Goal: Task Accomplishment & Management: Use online tool/utility

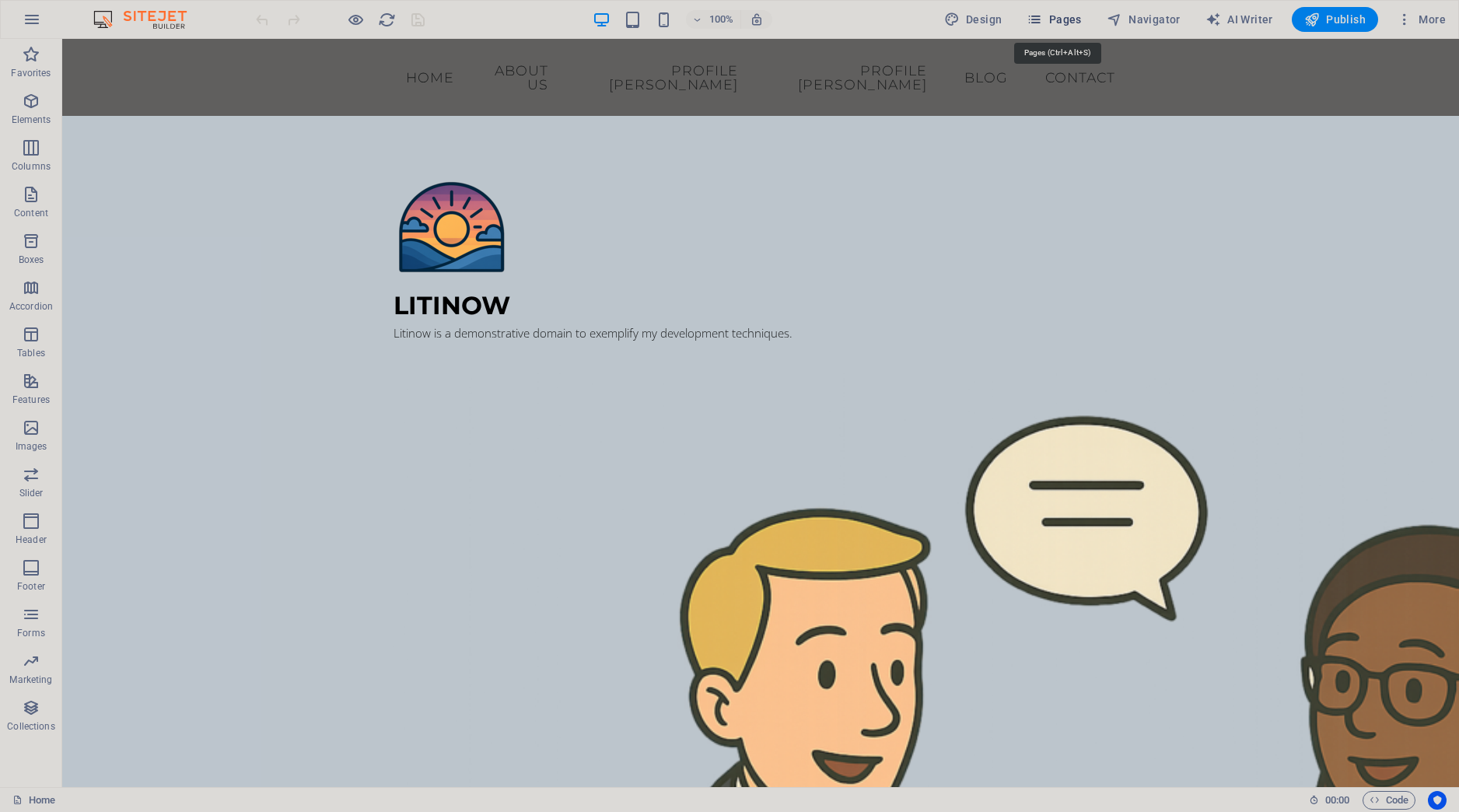
click at [1069, 16] on span "Pages" at bounding box center [1054, 19] width 55 height 16
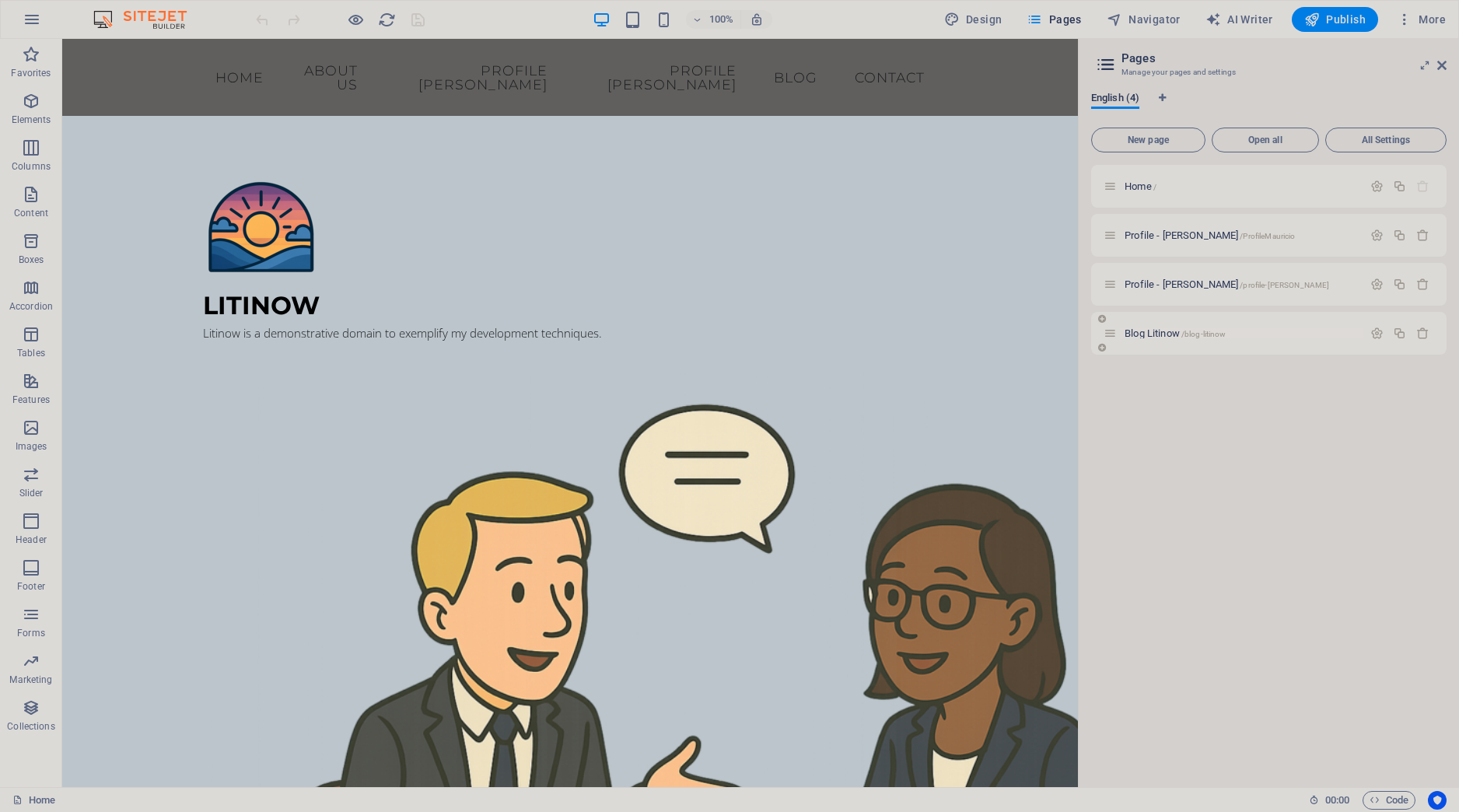
click at [1143, 330] on span "Blog Litinow /blog-litinow" at bounding box center [1175, 333] width 101 height 11
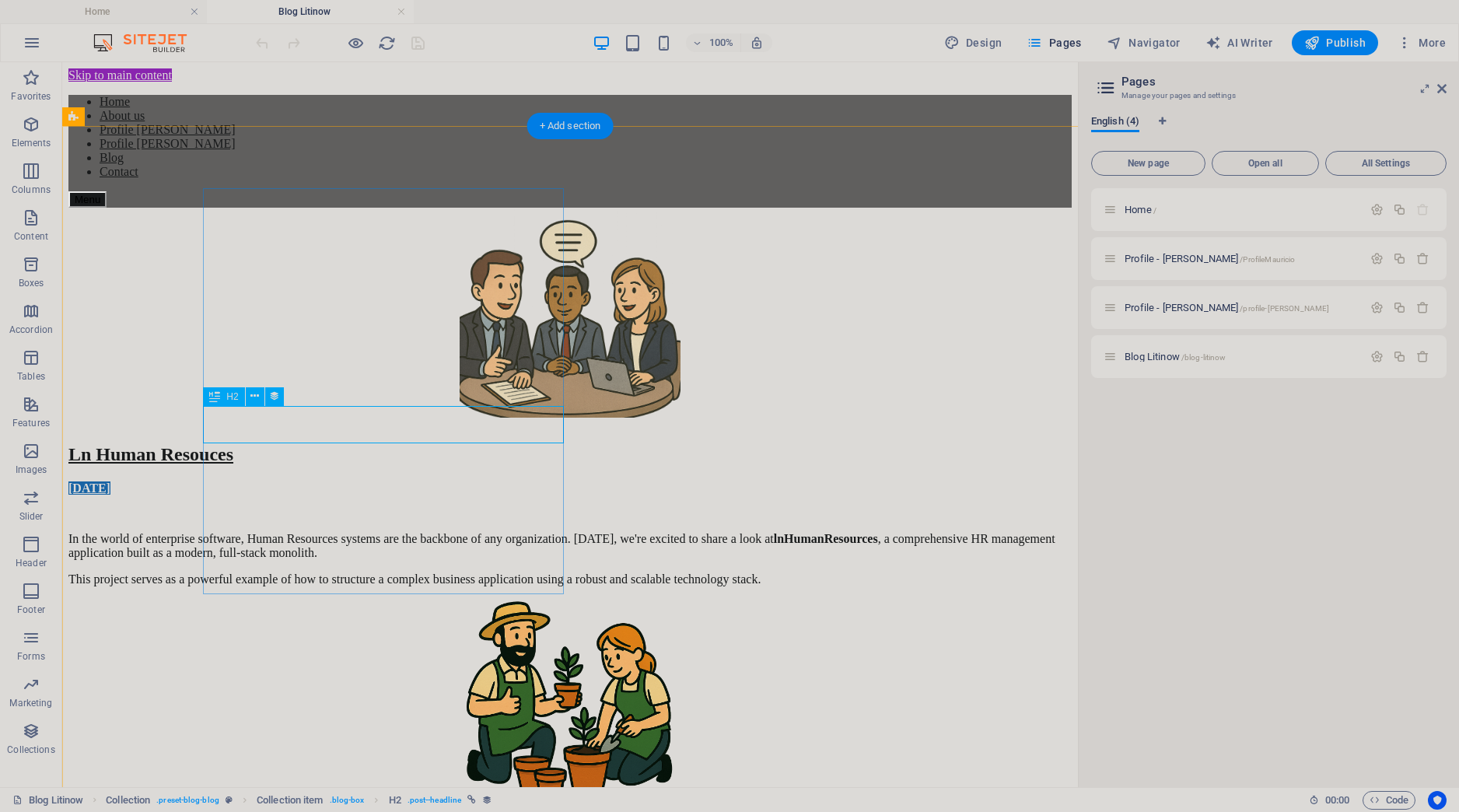
click at [355, 444] on div "Ln Human Resouces" at bounding box center [570, 455] width 1003 height 21
click at [280, 532] on div "In the world of enterprise software, Human Resources systems are the backbone o…" at bounding box center [570, 559] width 1003 height 55
click at [282, 532] on div "In the world of enterprise software, Human Resources systems are the backbone o…" at bounding box center [570, 559] width 1003 height 55
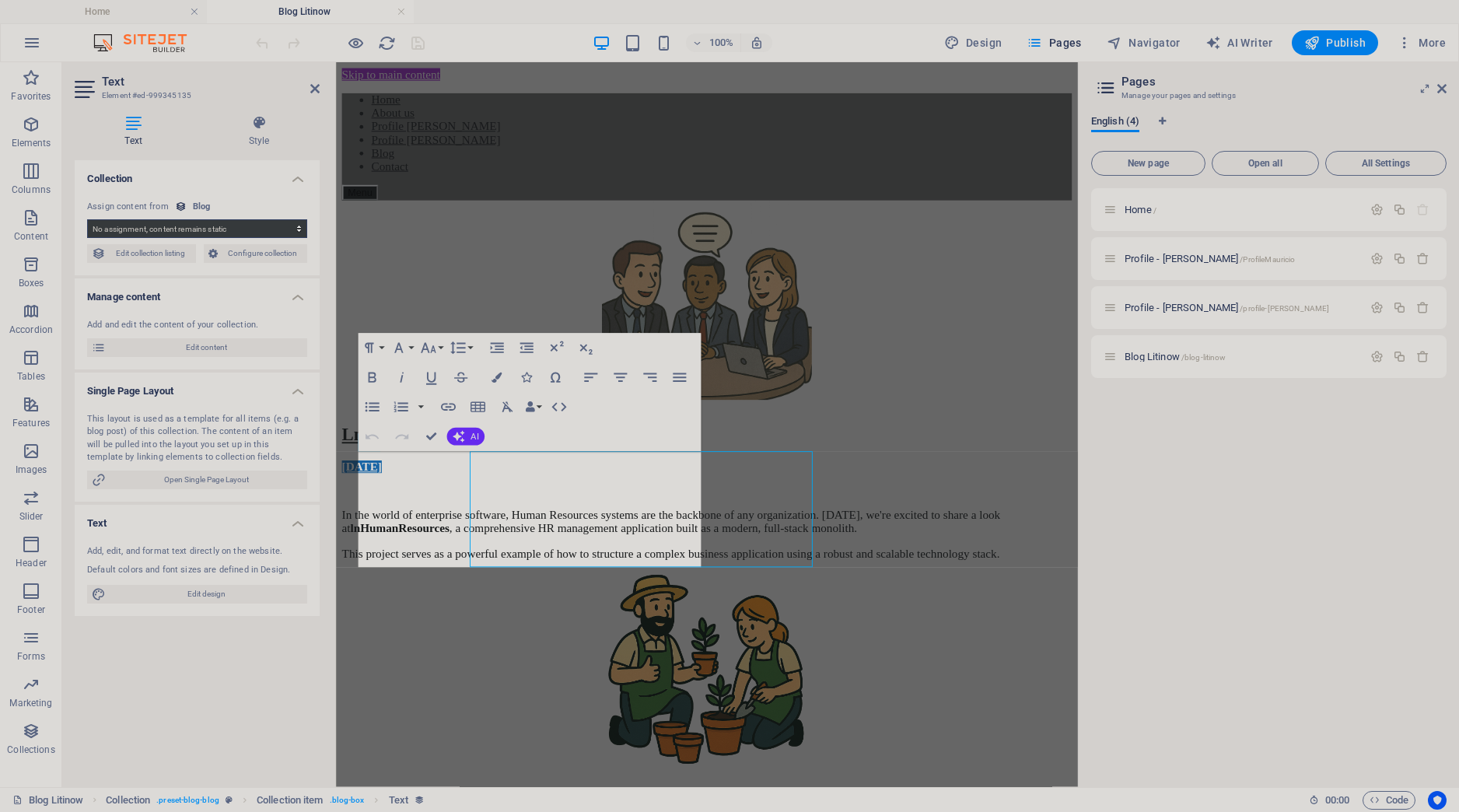
select select "description"
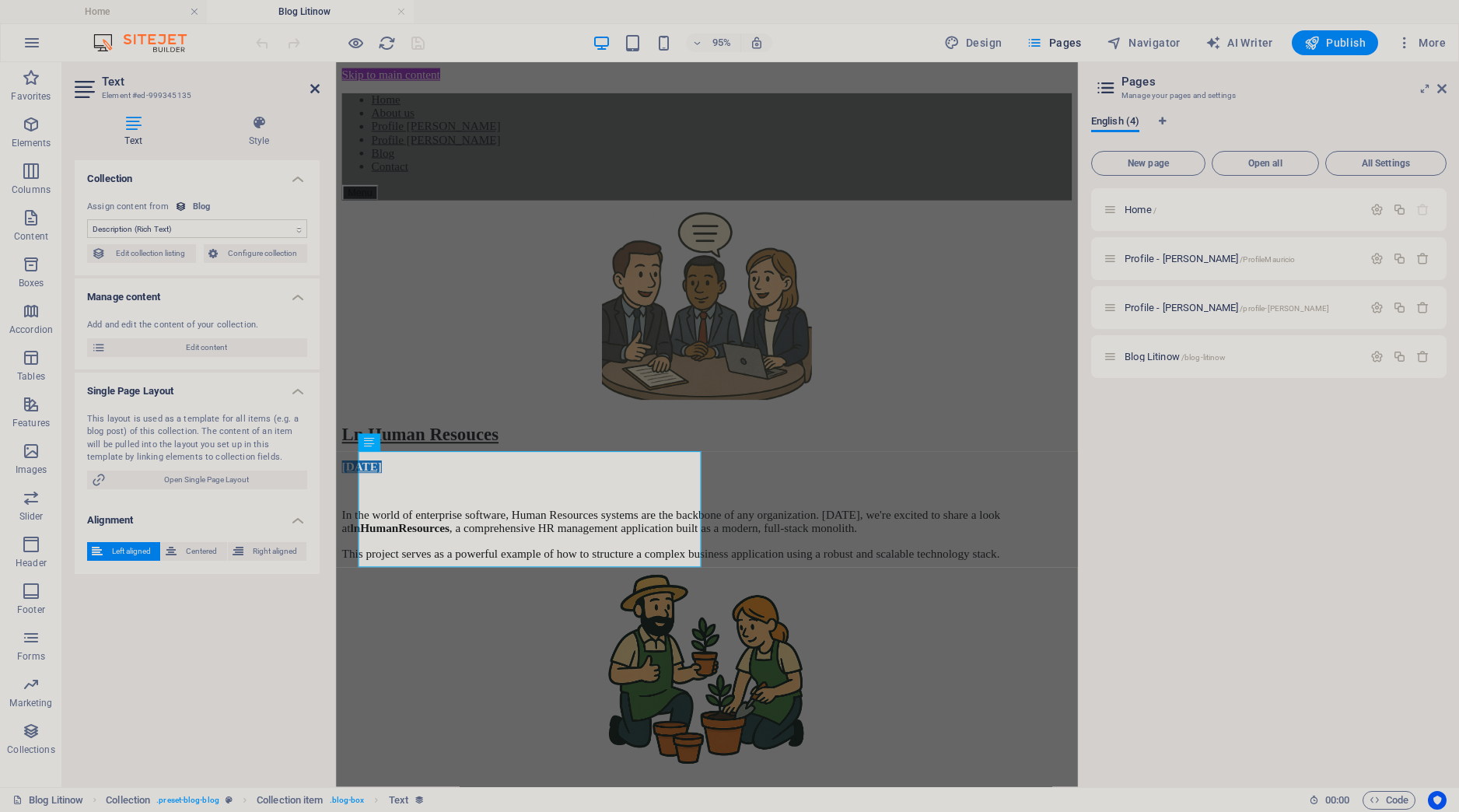
click at [315, 92] on icon at bounding box center [315, 88] width 9 height 12
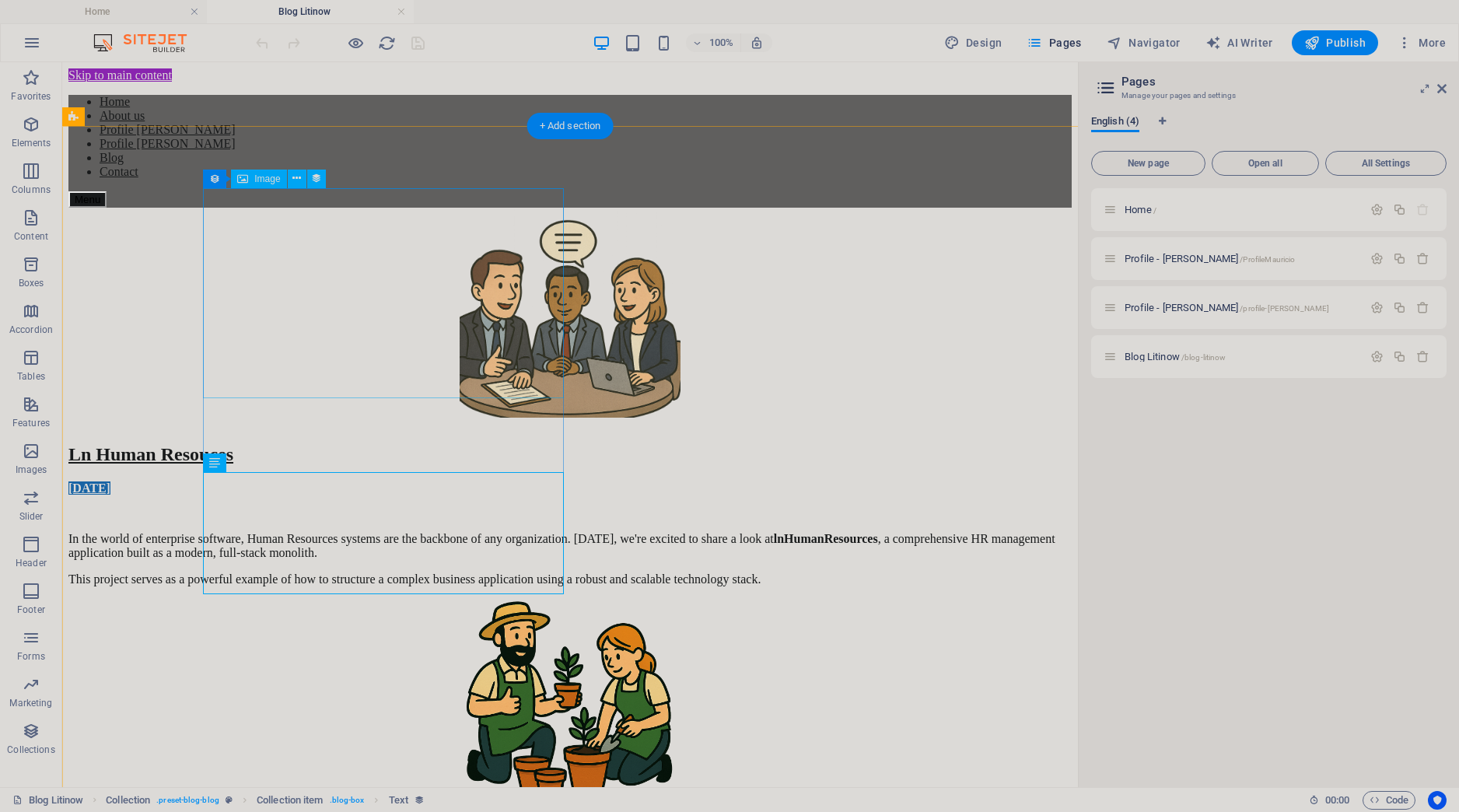
click at [412, 323] on figure at bounding box center [570, 314] width 1003 height 213
click at [375, 334] on figure at bounding box center [570, 314] width 1003 height 213
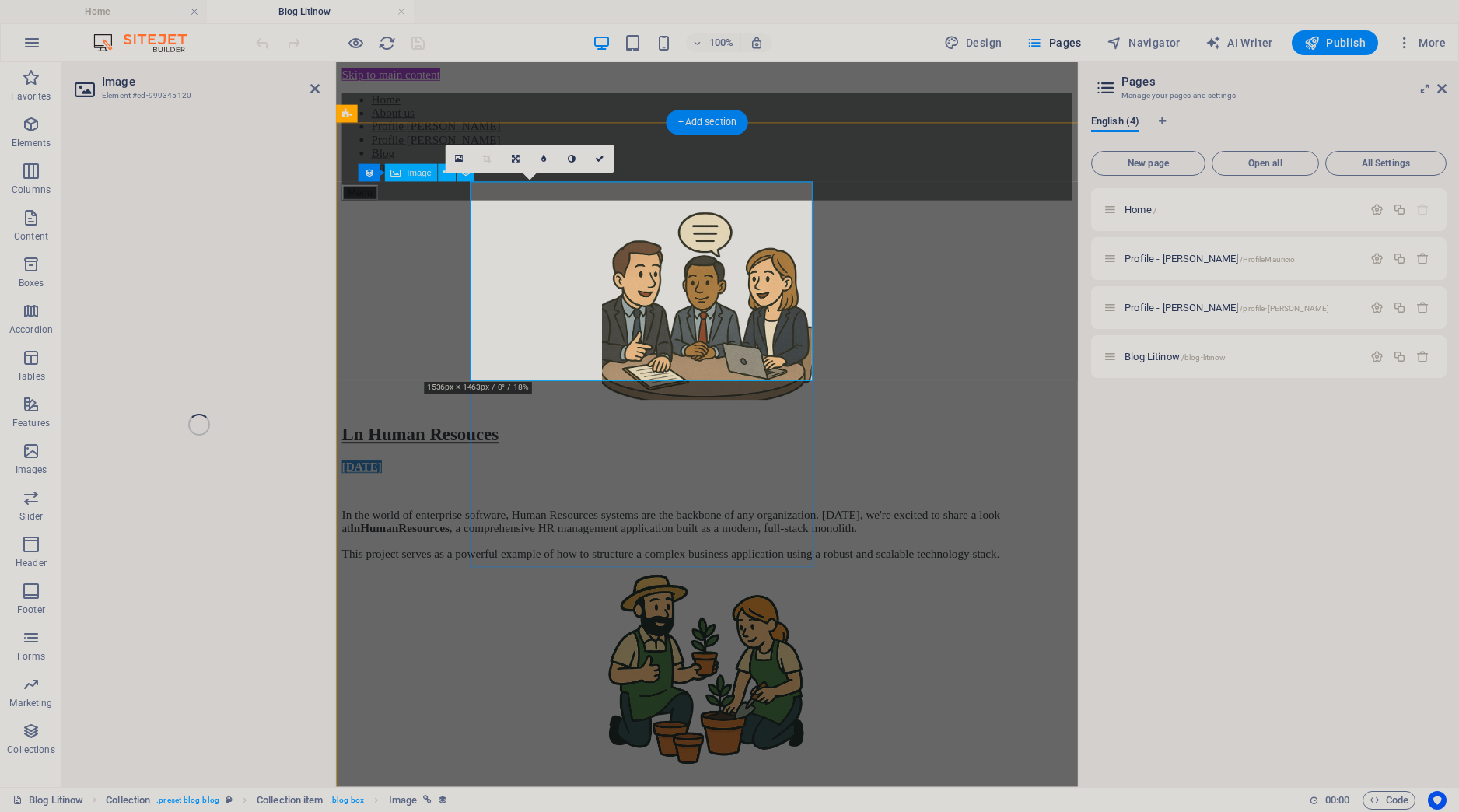
select select "image"
select select "px"
select select "%"
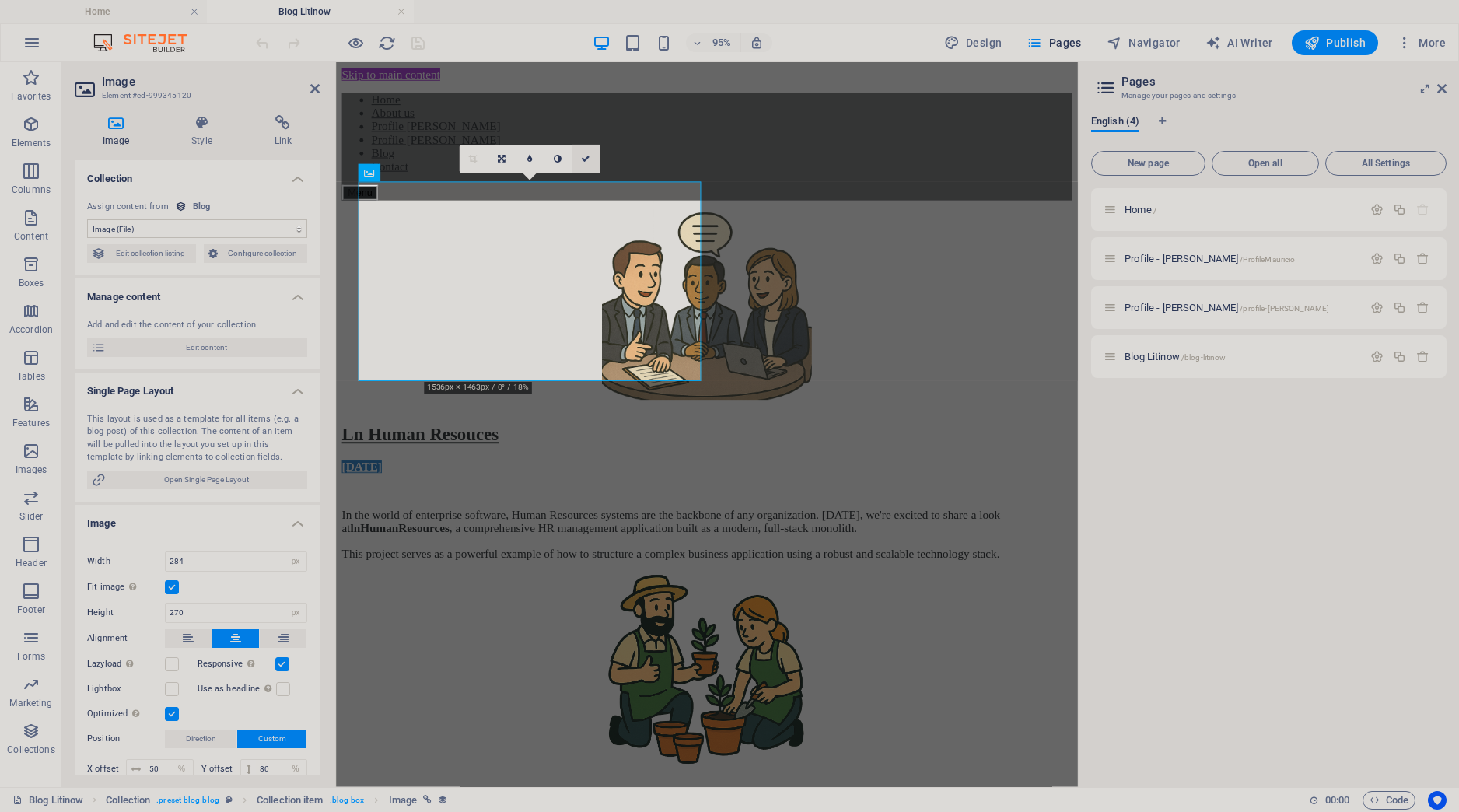
click at [587, 164] on link at bounding box center [586, 159] width 28 height 28
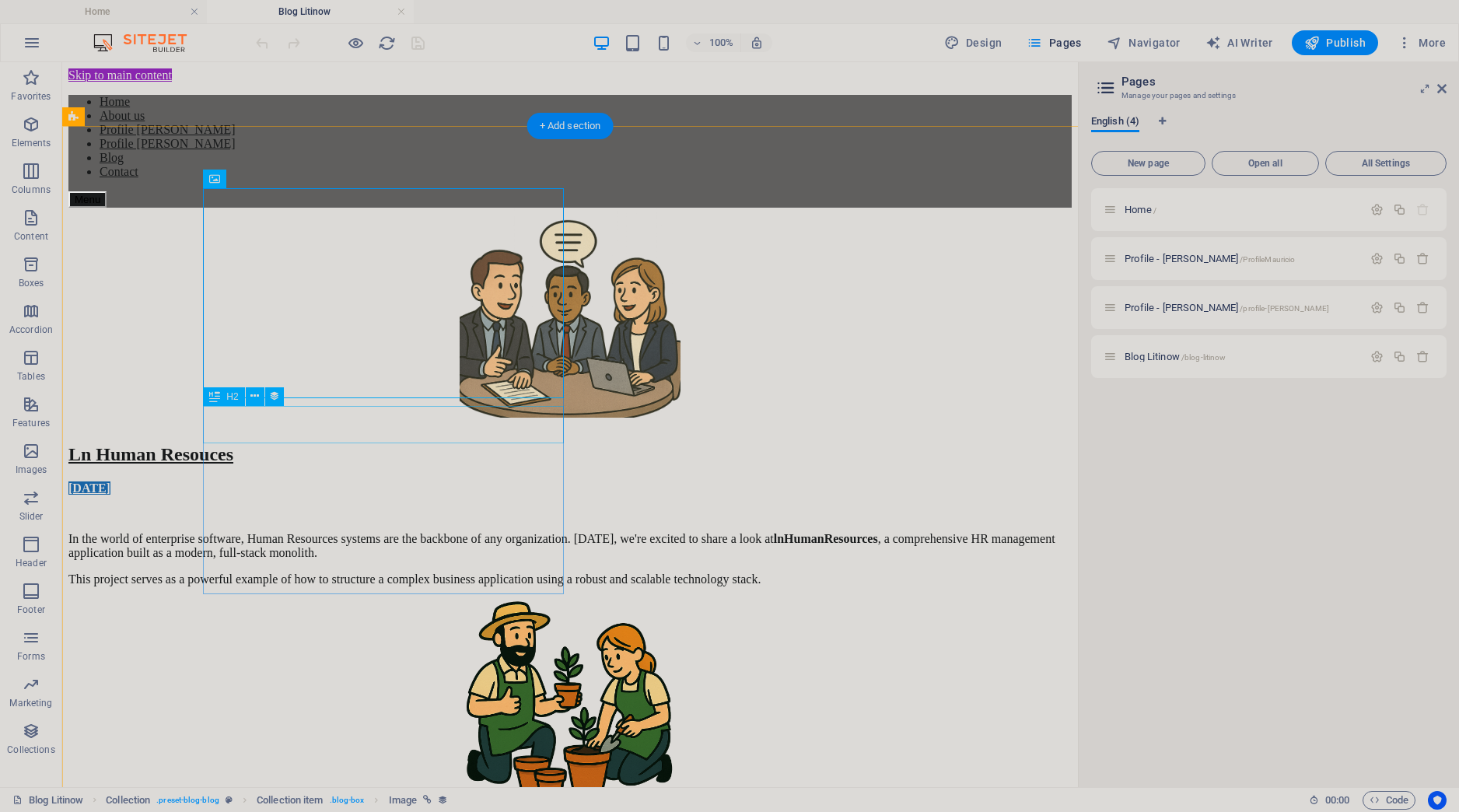
click at [357, 444] on div "Ln Human Resouces" at bounding box center [570, 455] width 1003 height 21
select select "name"
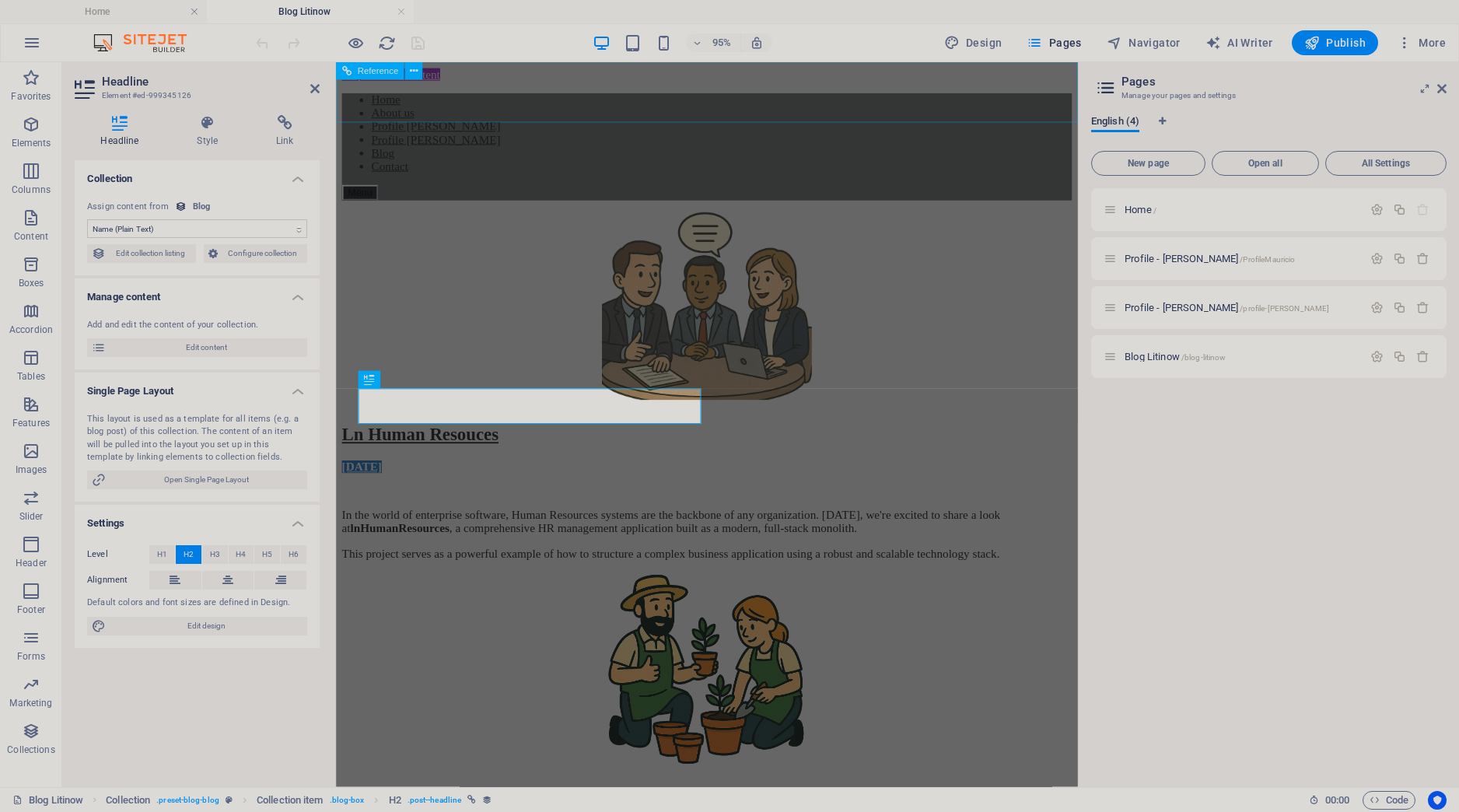
click at [450, 101] on nav "Home About us Profile [PERSON_NAME] Profile [PERSON_NAME] Blog Contact" at bounding box center [727, 137] width 769 height 84
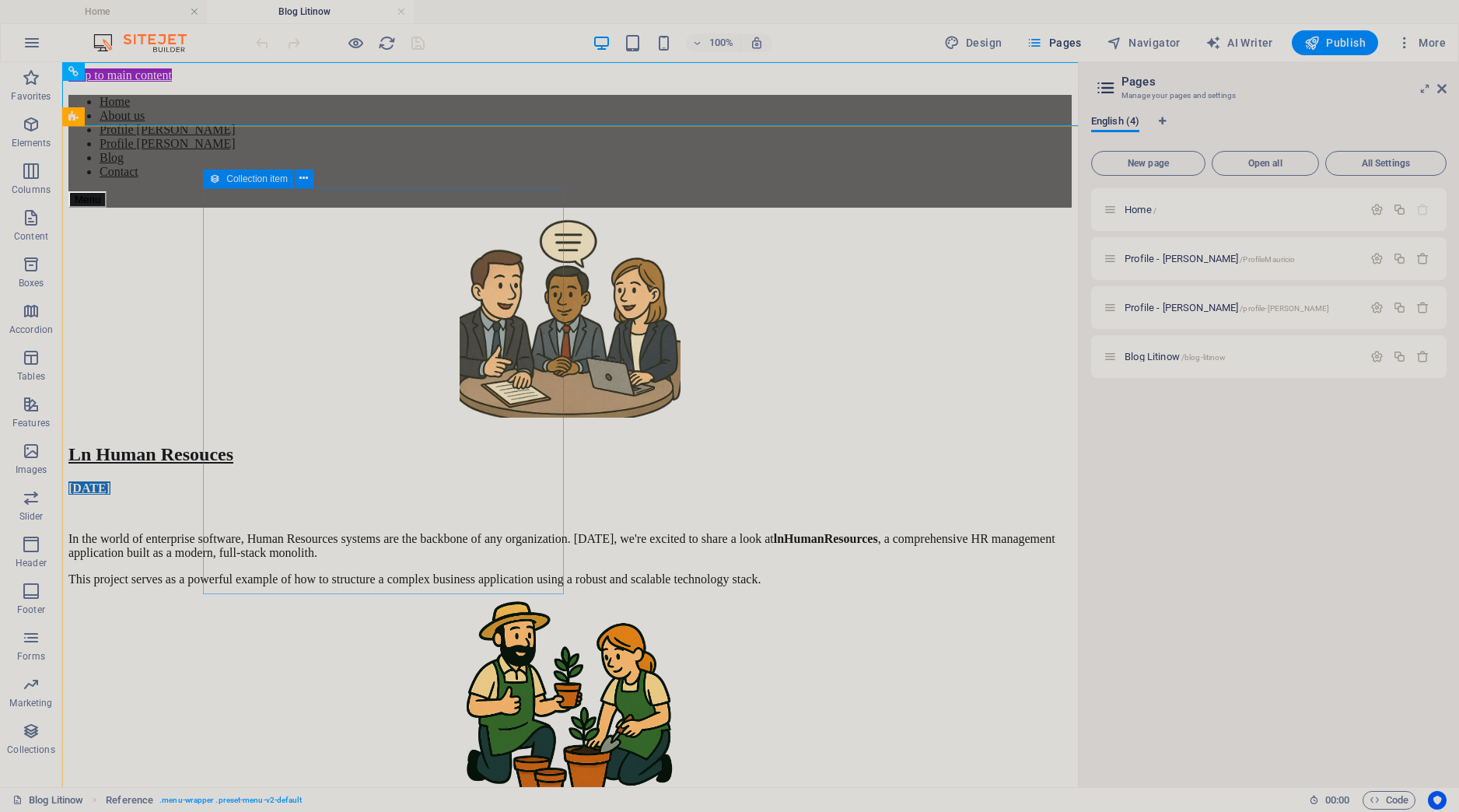
click at [213, 178] on icon at bounding box center [214, 178] width 11 height 19
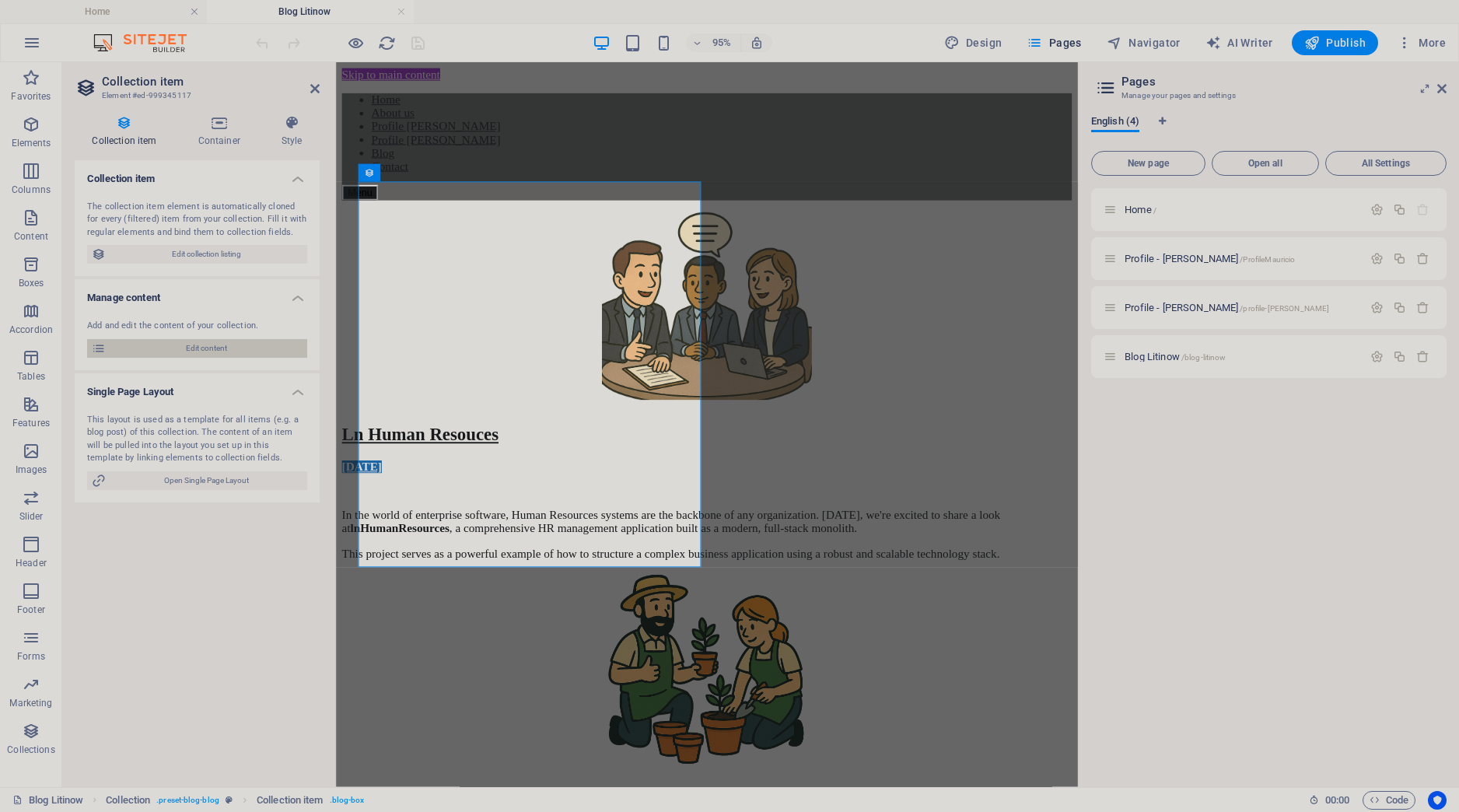
click at [204, 343] on span "Edit content" at bounding box center [206, 348] width 192 height 19
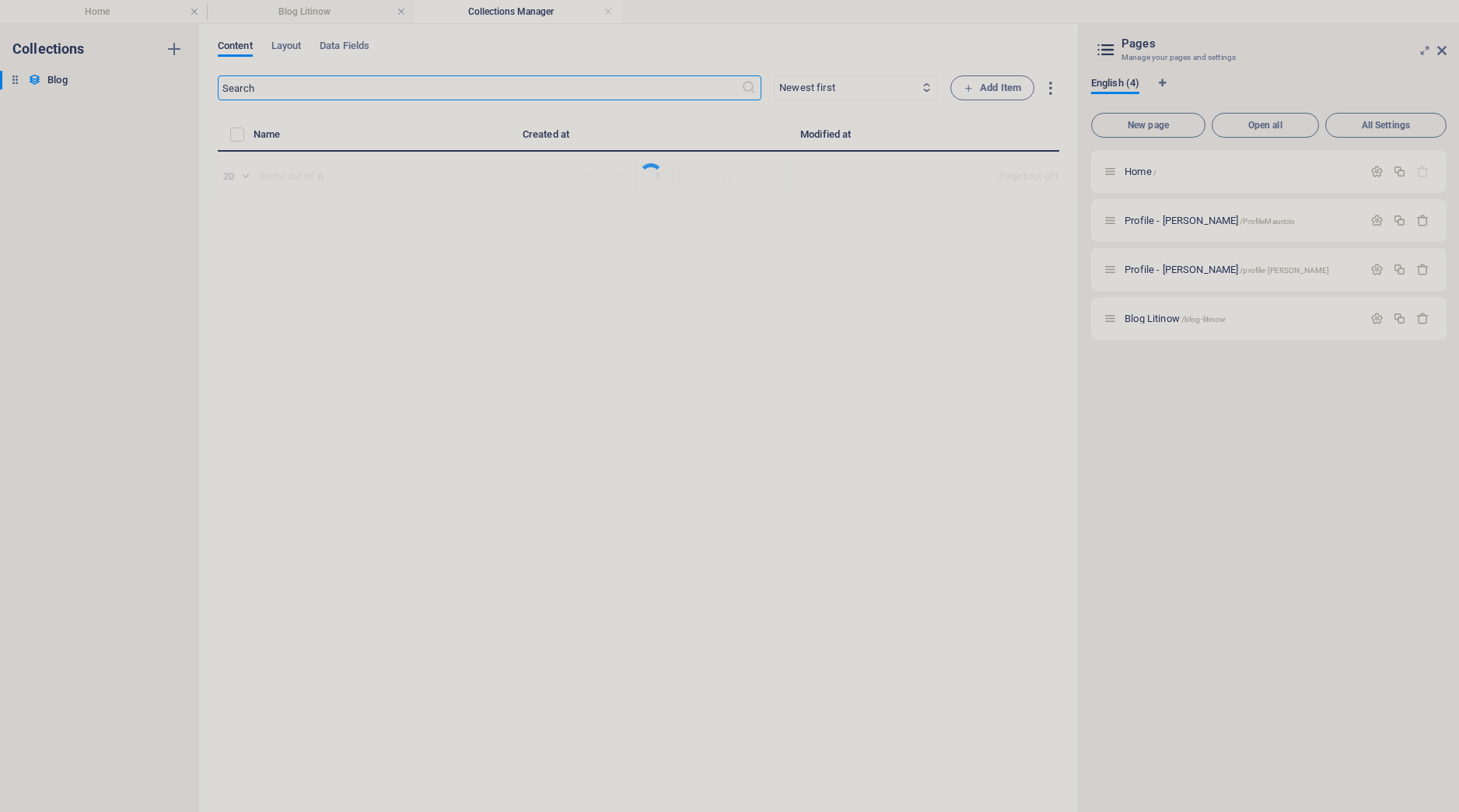
select select "Category 1"
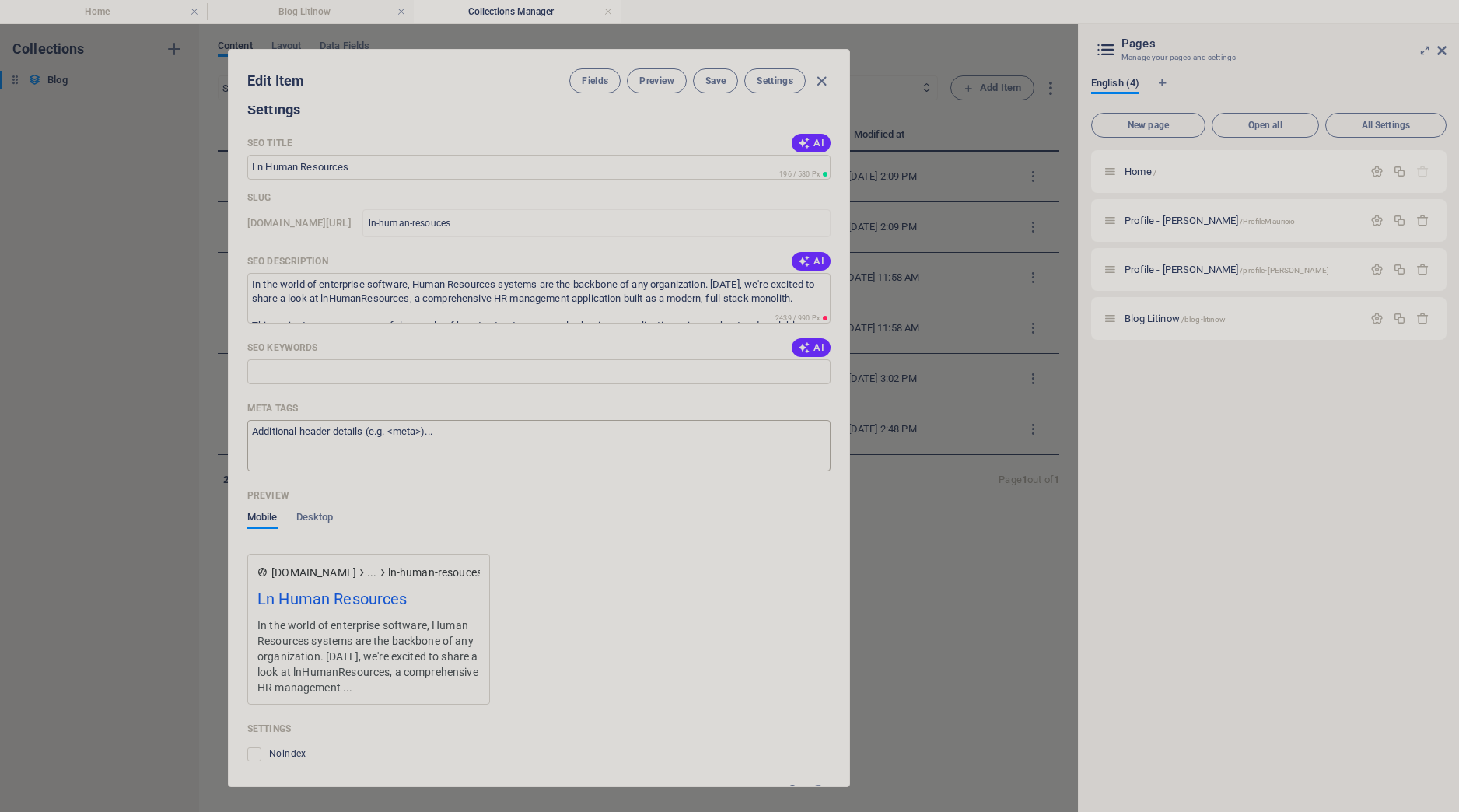
scroll to position [1269, 0]
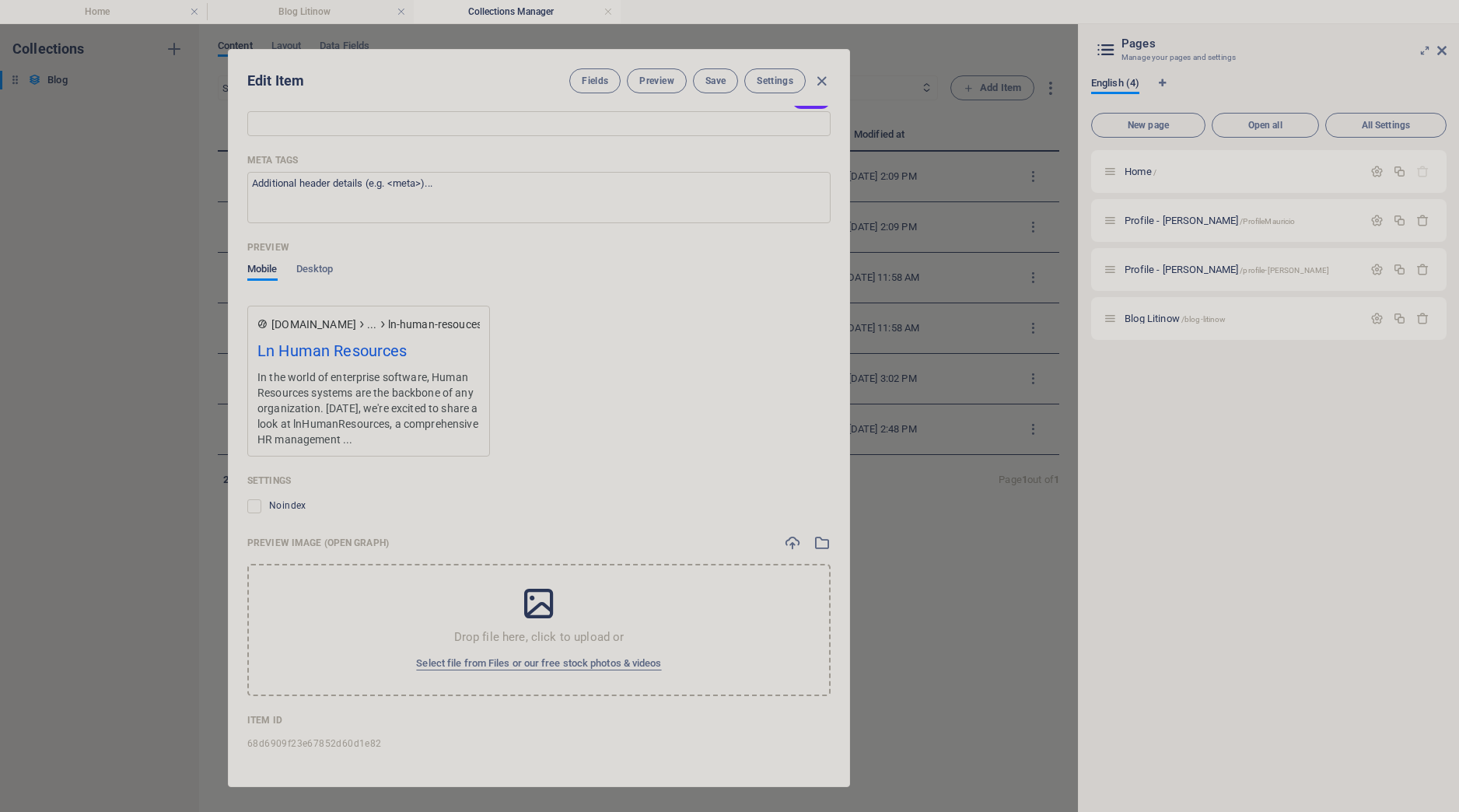
click at [328, 342] on div "Ln Human Resources" at bounding box center [369, 354] width 222 height 30
click at [313, 321] on span "[DOMAIN_NAME]" at bounding box center [314, 324] width 85 height 16
click at [322, 269] on span "Desktop" at bounding box center [315, 271] width 38 height 22
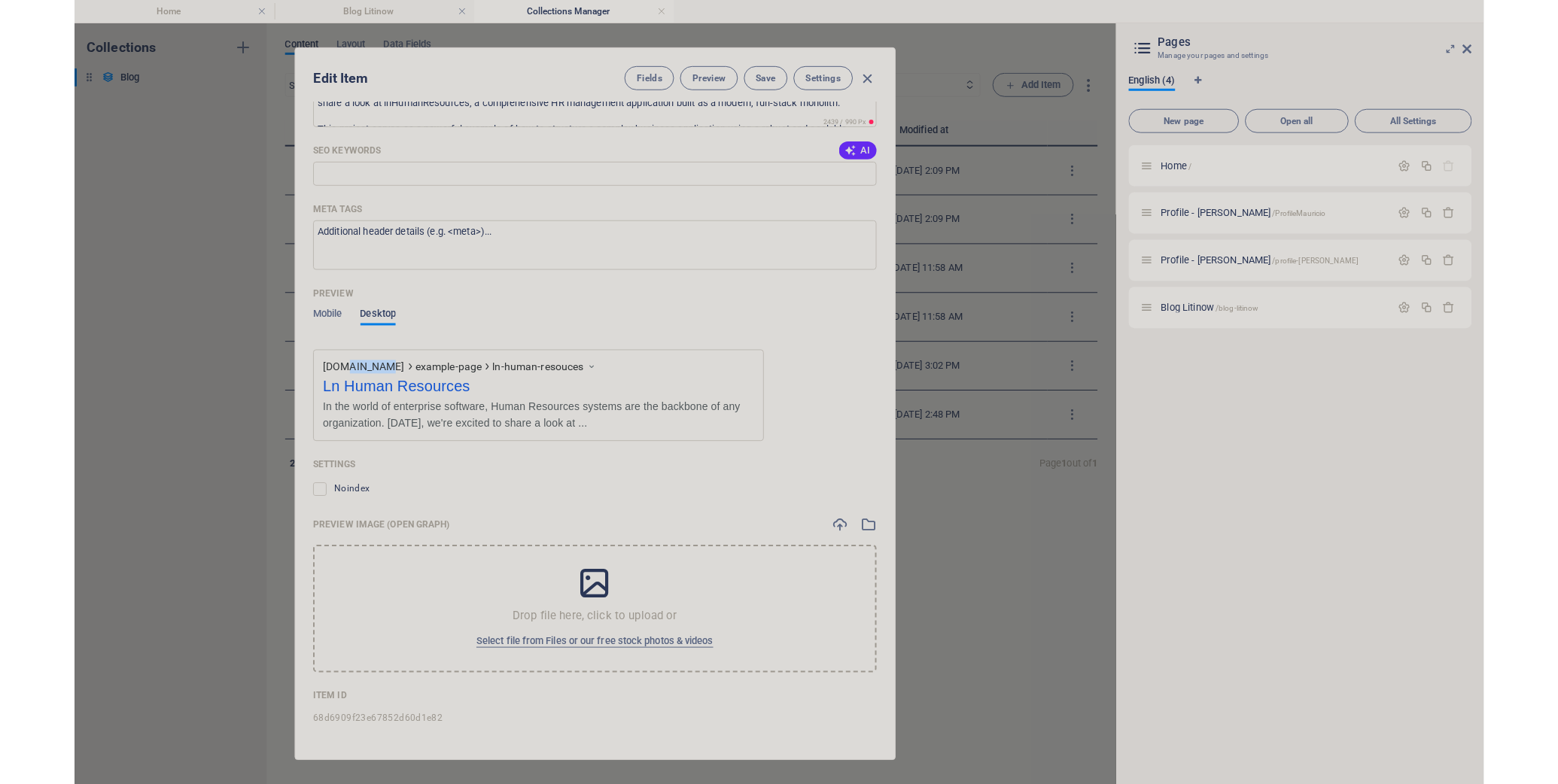
scroll to position [1175, 0]
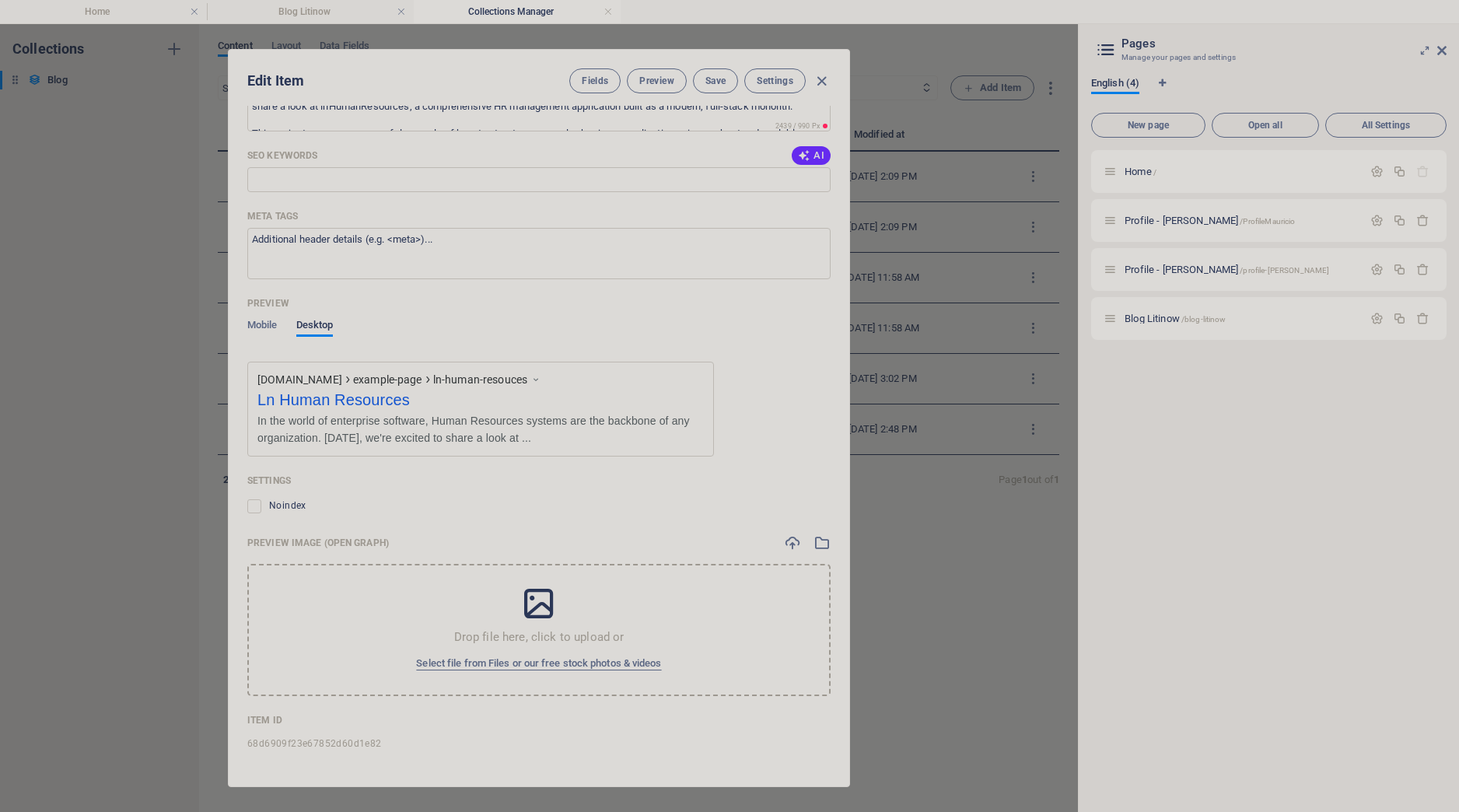
click at [506, 376] on span "ln-human-resouces" at bounding box center [480, 379] width 94 height 14
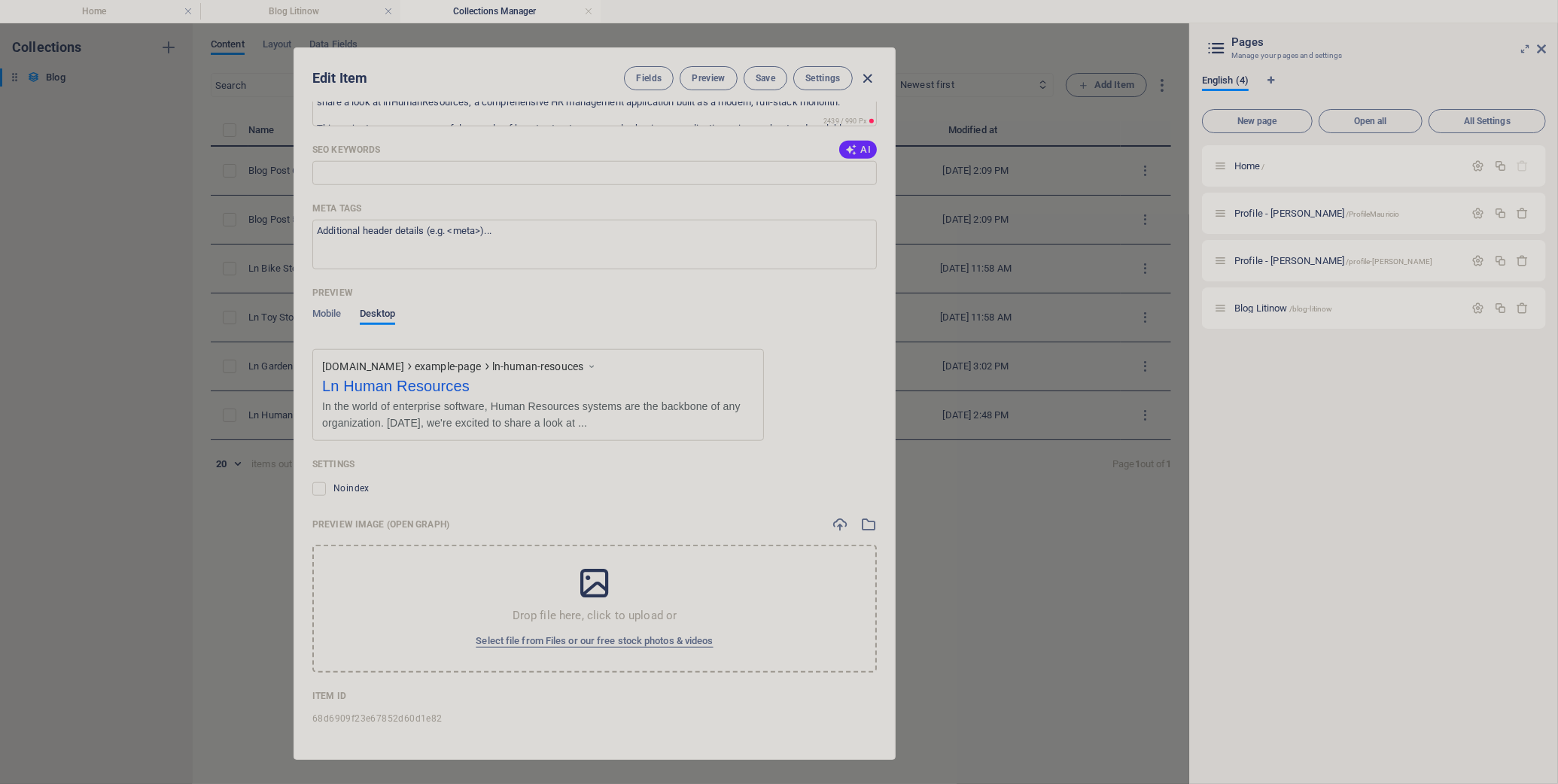
click at [869, 76] on icon "button" at bounding box center [868, 78] width 17 height 17
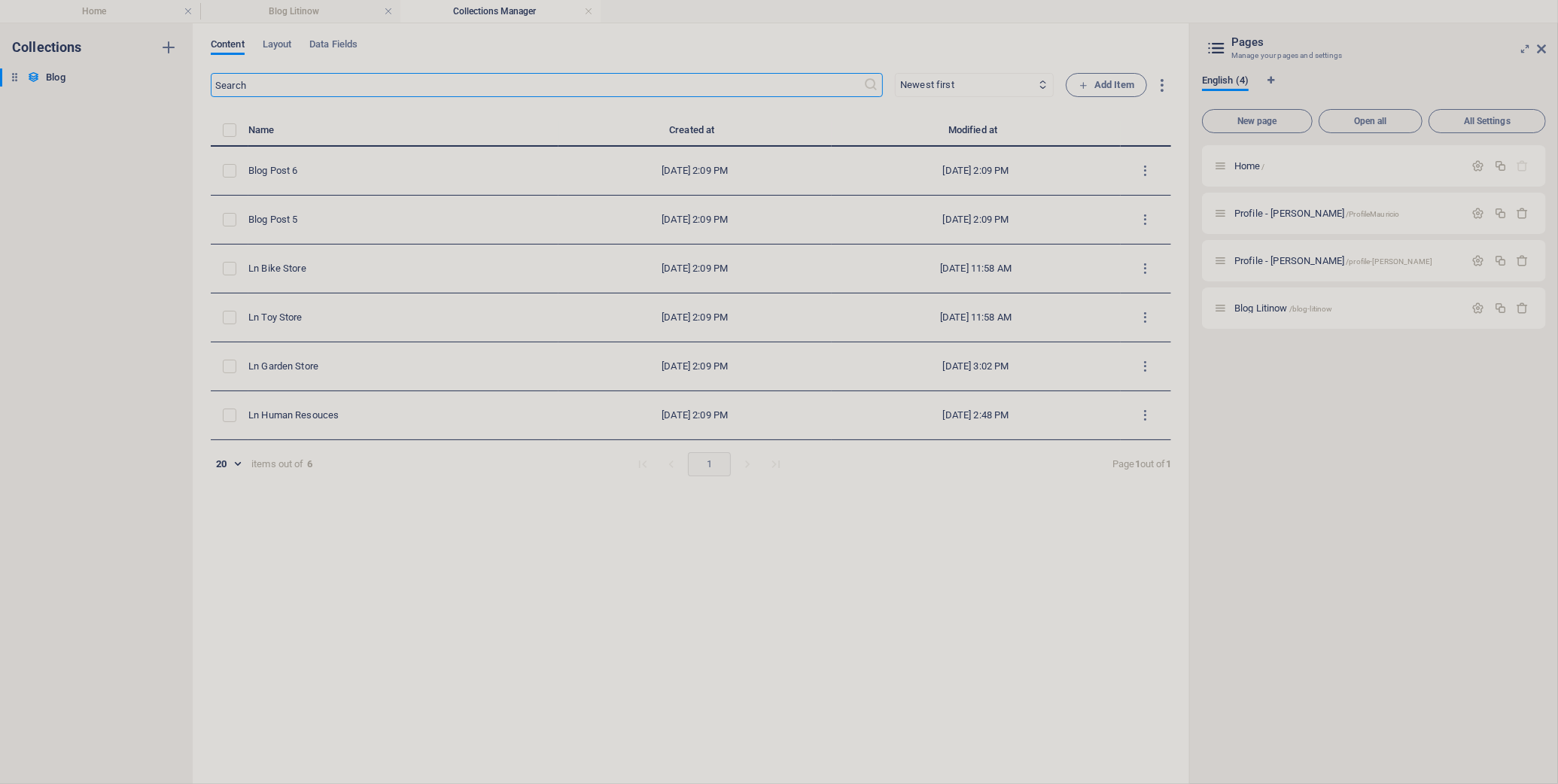
type input "[DATE]"
type input "ln-human-resouces"
click at [586, 15] on link at bounding box center [588, 12] width 9 height 14
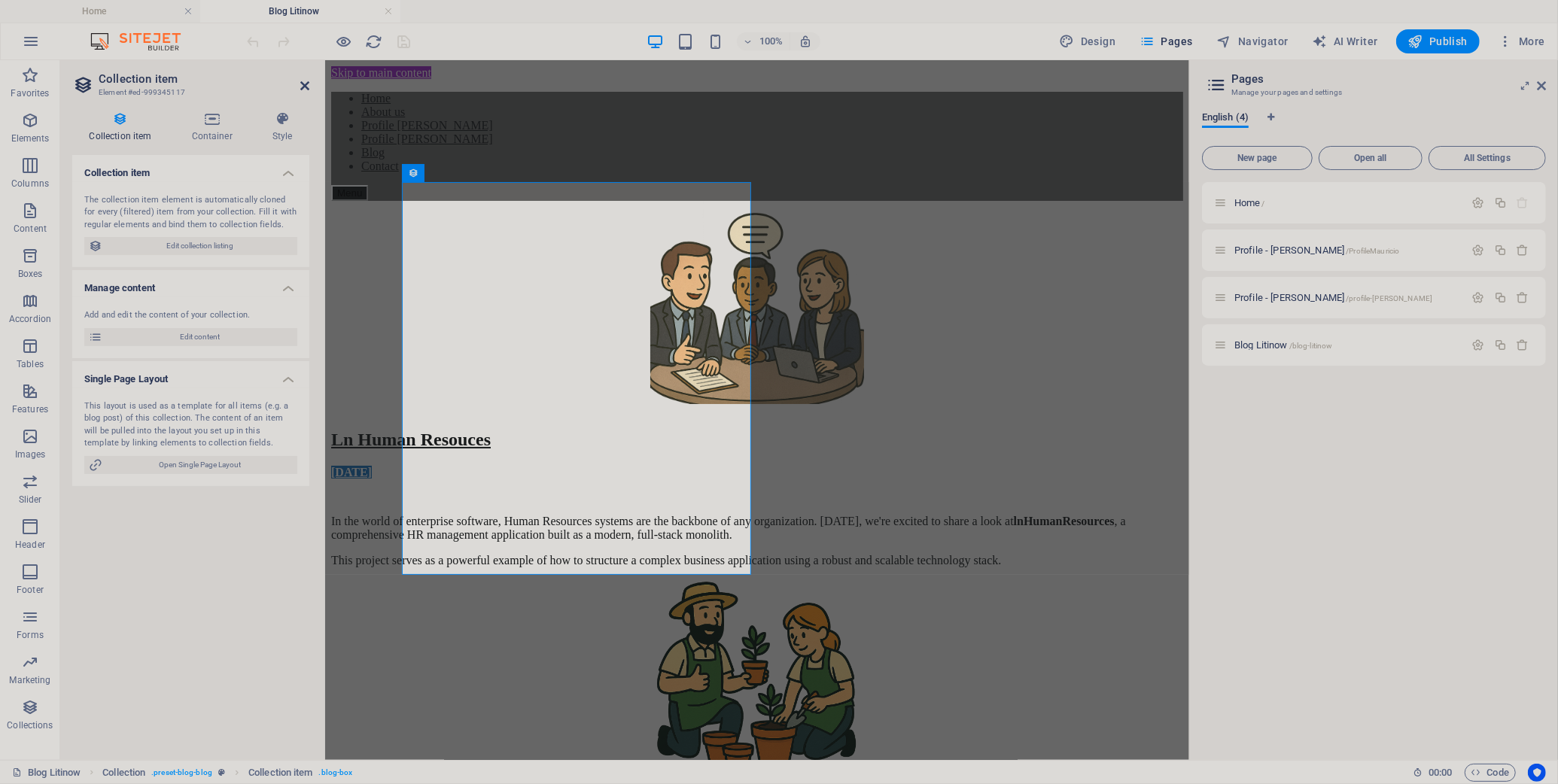
click at [305, 85] on icon at bounding box center [305, 85] width 9 height 12
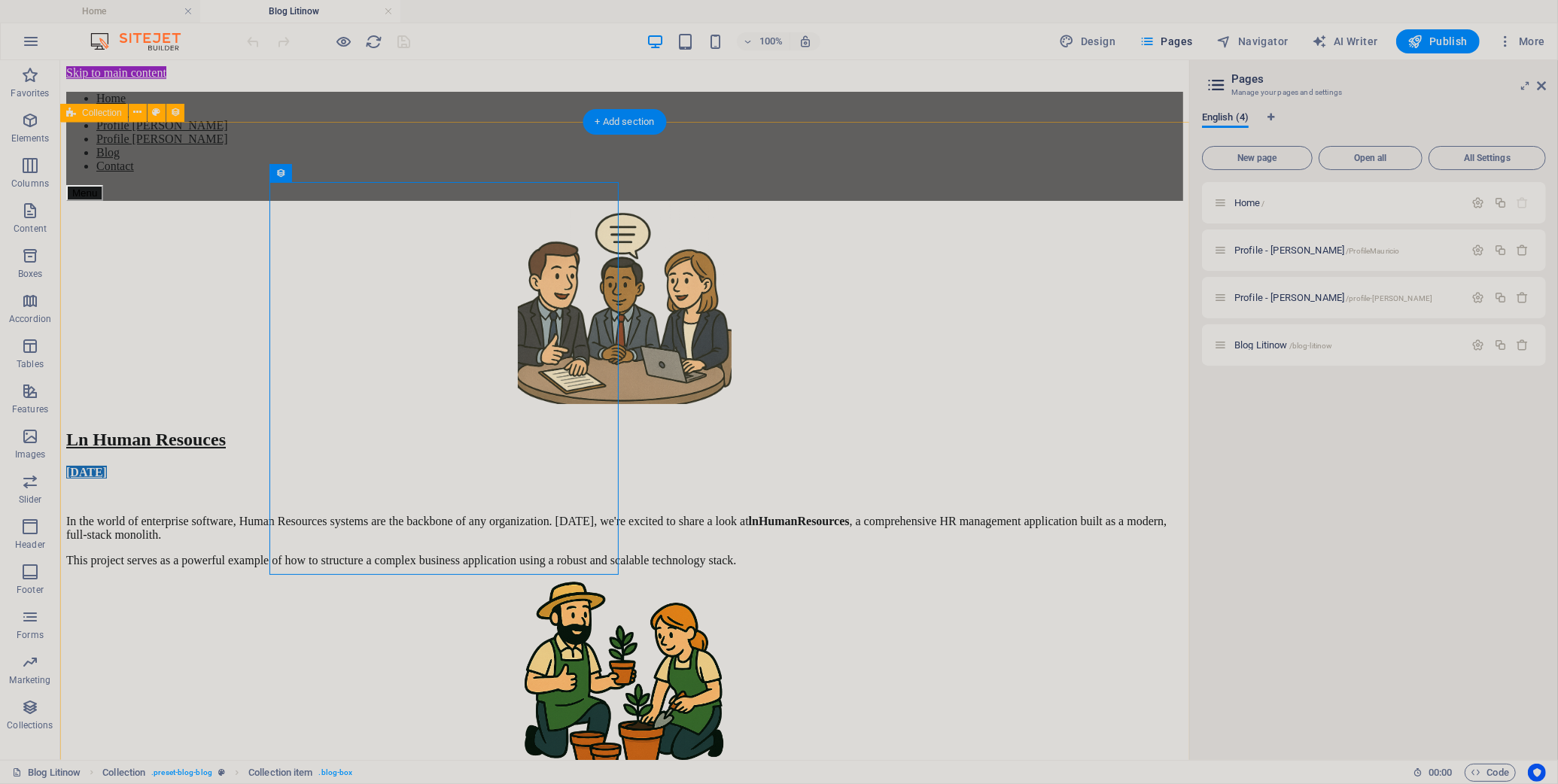
select select "[DOMAIN_NAME]"
select select "columns.status"
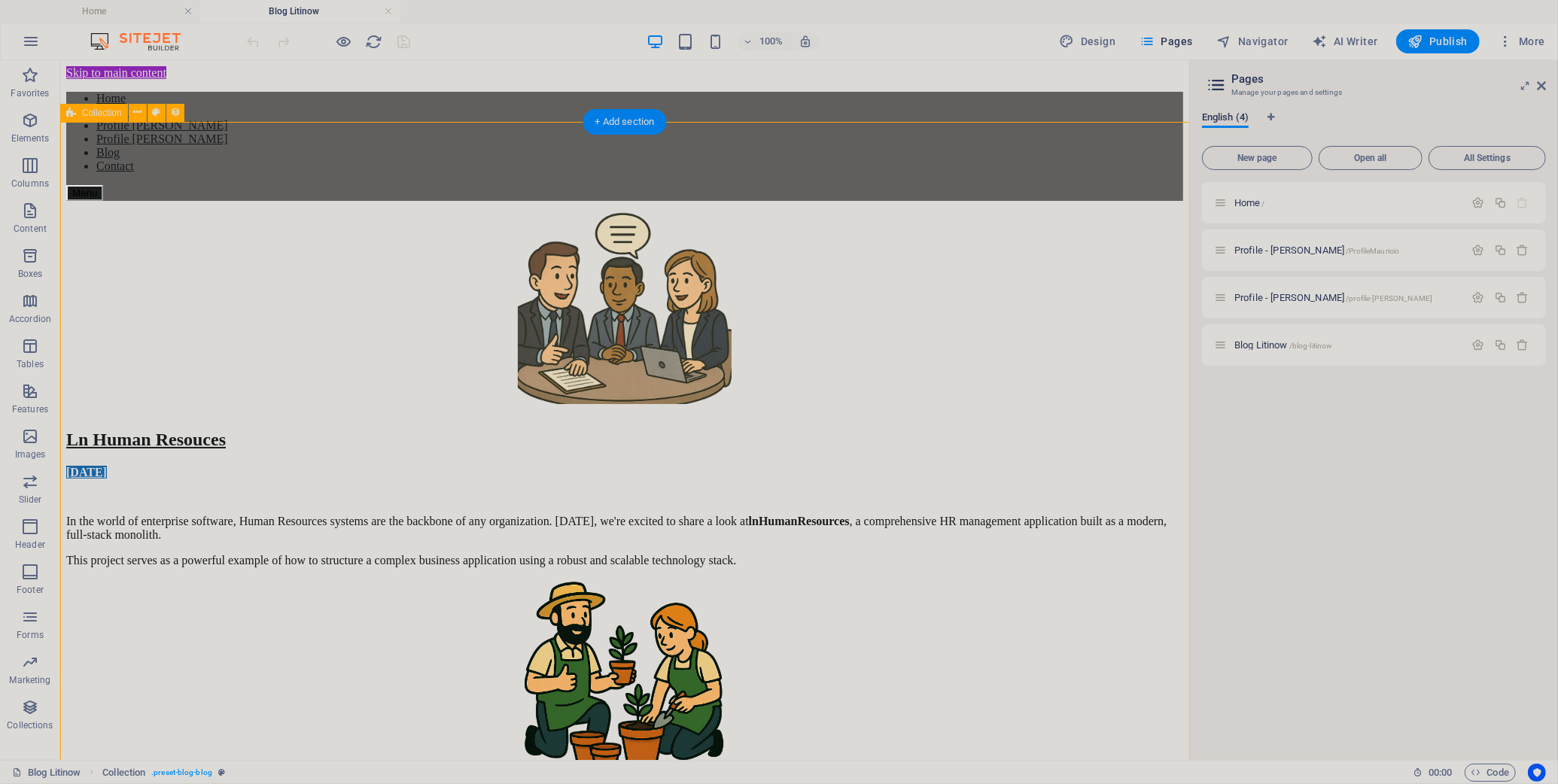
select select "columns.publishing_date"
select select "past"
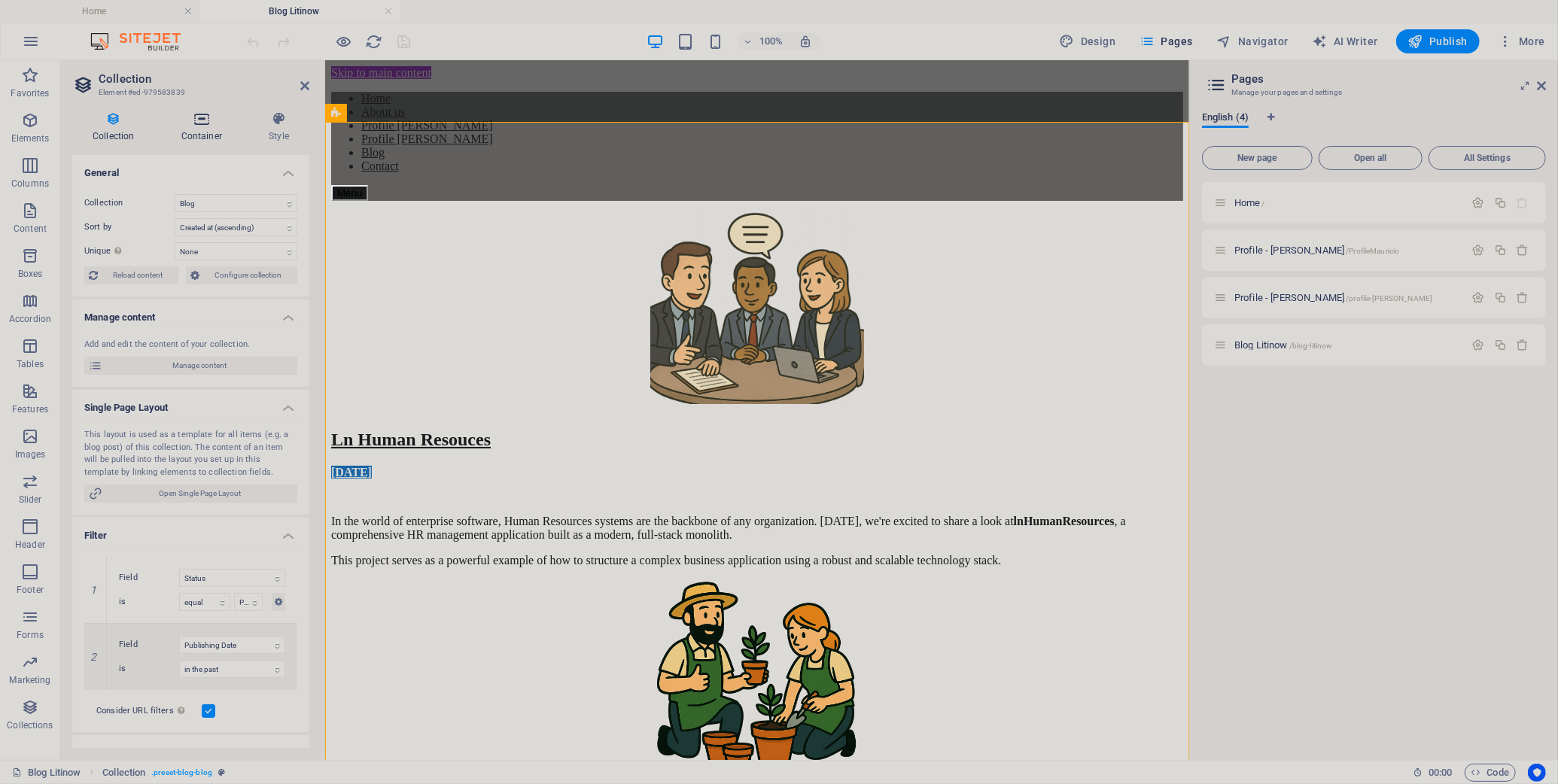
click at [203, 131] on h4 "Container" at bounding box center [205, 127] width 87 height 32
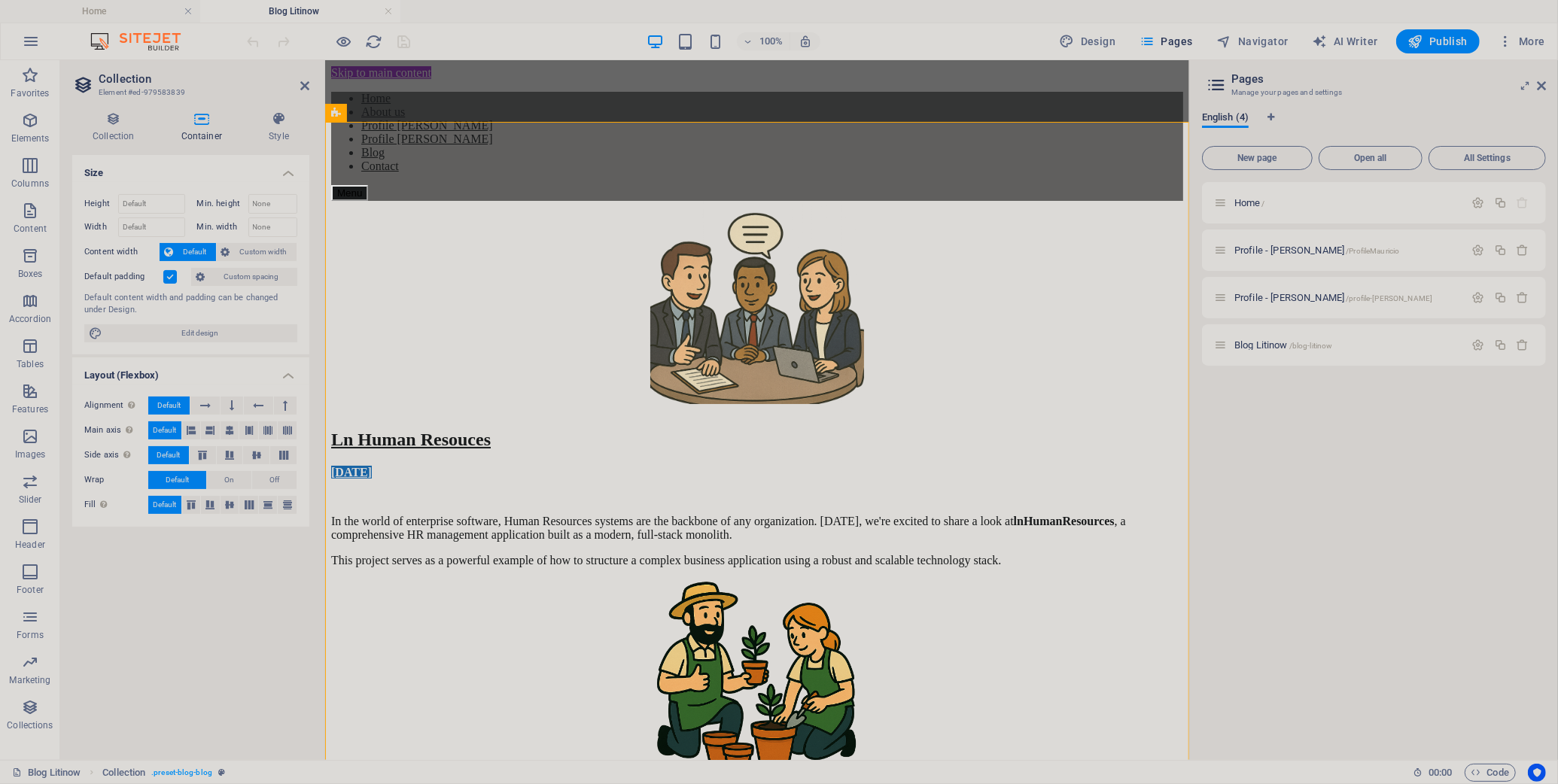
click at [93, 143] on div "Collection Container Style General Collection Blog Sort by Created at (ascendin…" at bounding box center [191, 430] width 237 height 637
click at [100, 134] on h4 "Collection" at bounding box center [116, 127] width 89 height 32
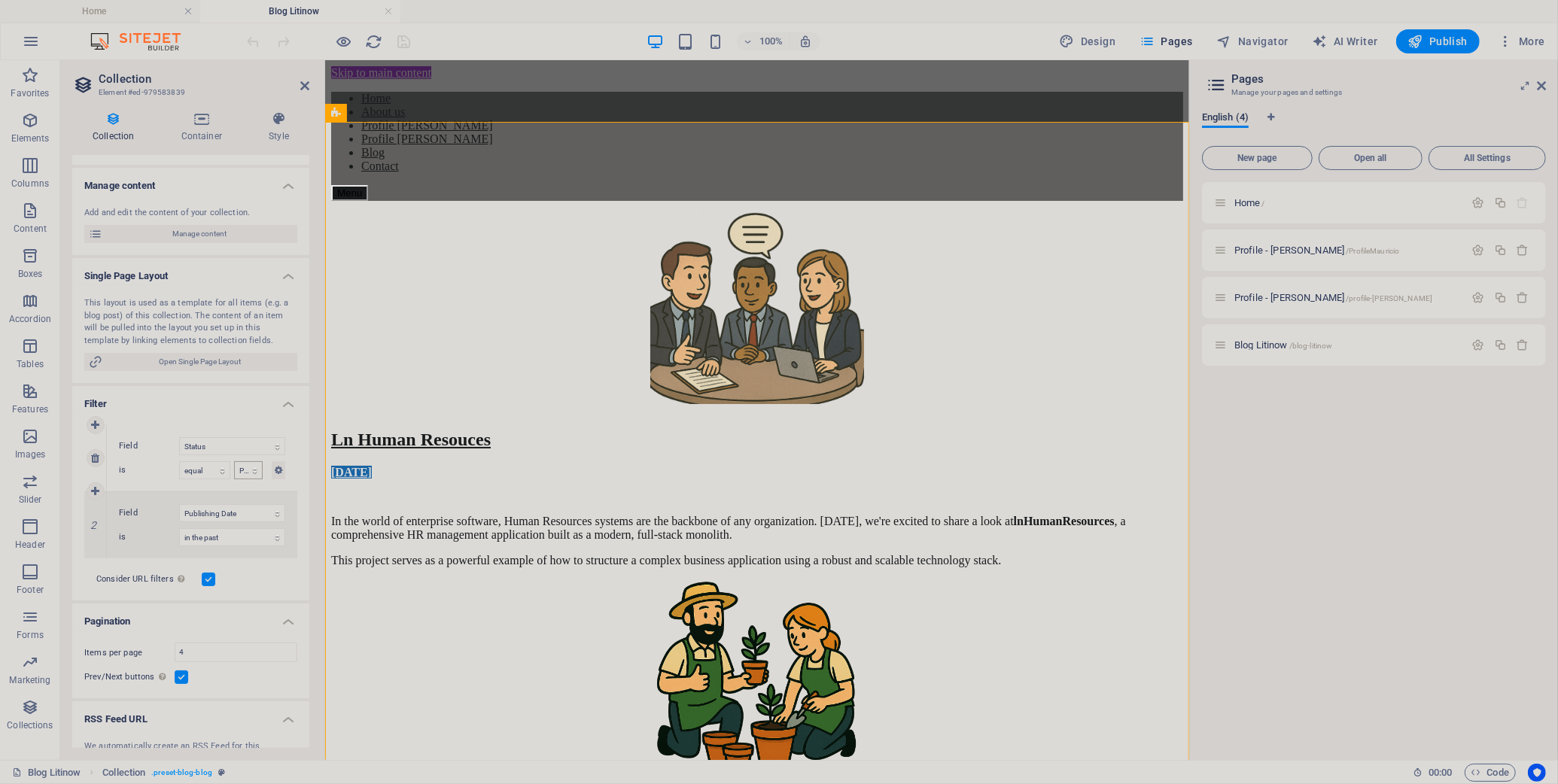
scroll to position [185, 0]
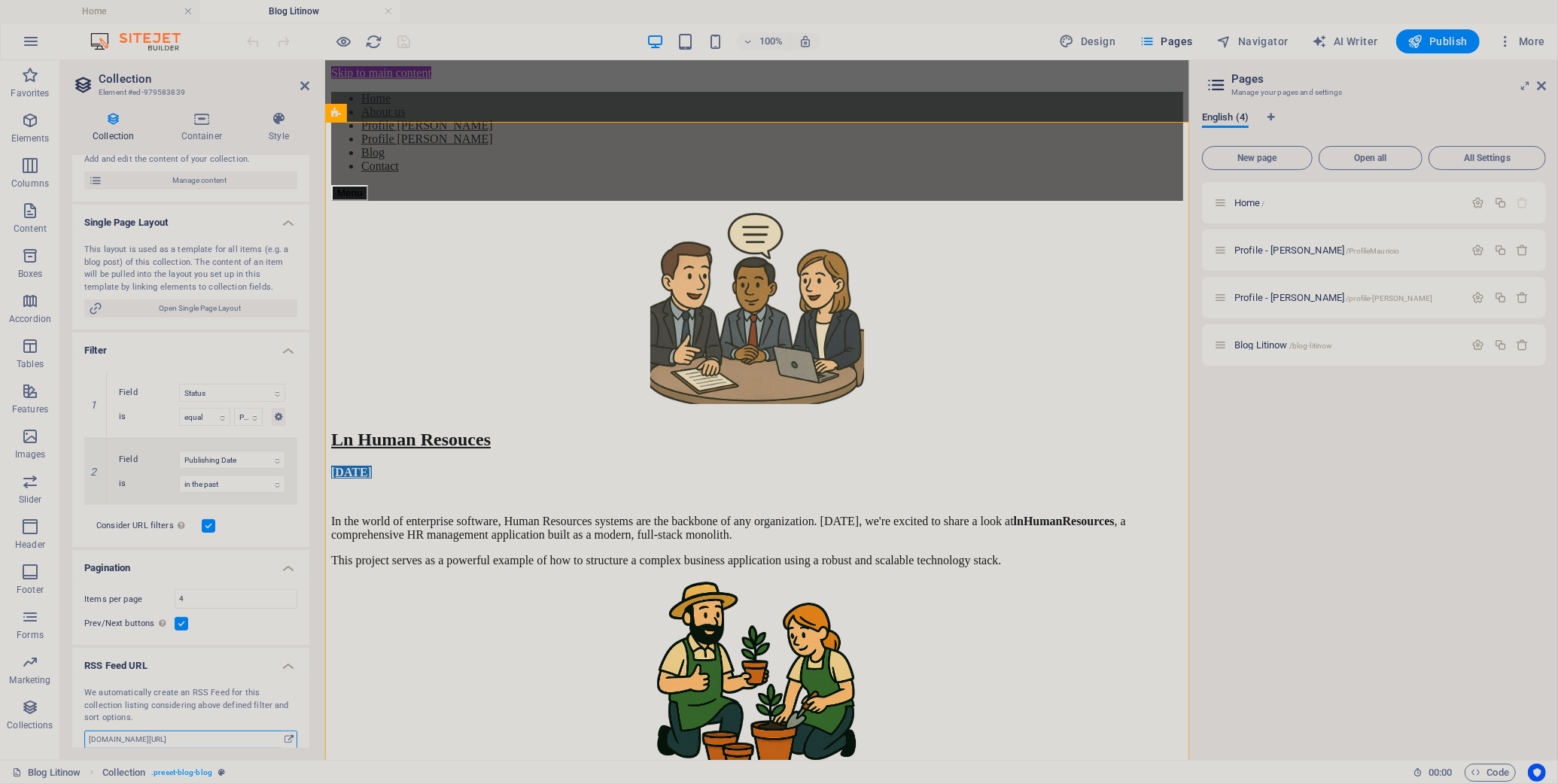
drag, startPoint x: 239, startPoint y: 732, endPoint x: 47, endPoint y: 723, distance: 192.2
click at [85, 731] on input "[DOMAIN_NAME][URL]" at bounding box center [191, 740] width 213 height 18
click at [221, 731] on input "[DOMAIN_NAME][URL]" at bounding box center [191, 740] width 213 height 18
click at [294, 732] on icon at bounding box center [289, 740] width 9 height 17
click at [238, 731] on input "[DOMAIN_NAME][URL]" at bounding box center [191, 740] width 213 height 18
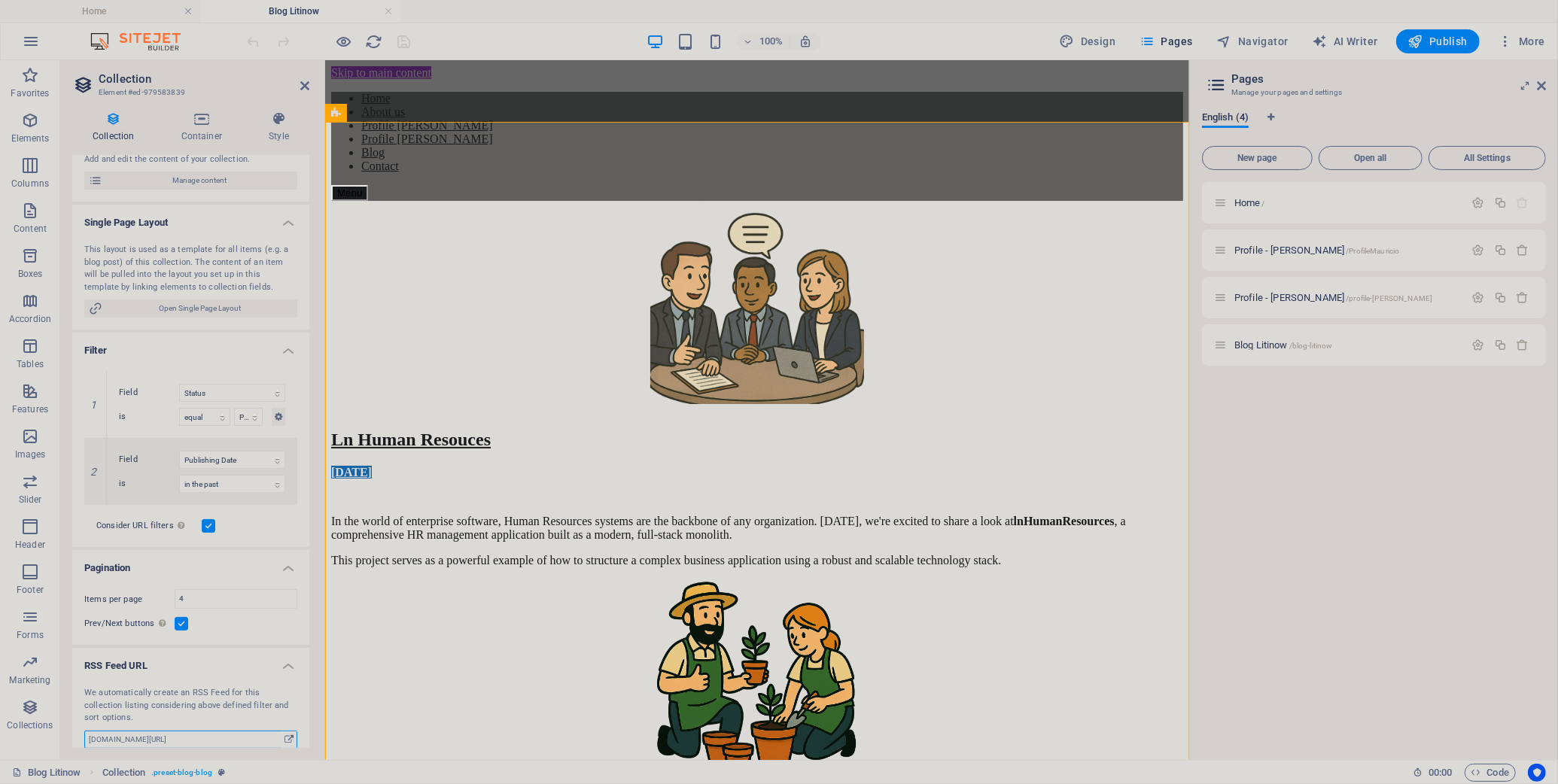
drag, startPoint x: 229, startPoint y: 728, endPoint x: 30, endPoint y: 711, distance: 199.7
click at [85, 731] on input "[DOMAIN_NAME][URL]" at bounding box center [191, 740] width 213 height 18
click at [1260, 347] on span "Blog Litinow /blog-litinow" at bounding box center [1283, 345] width 98 height 11
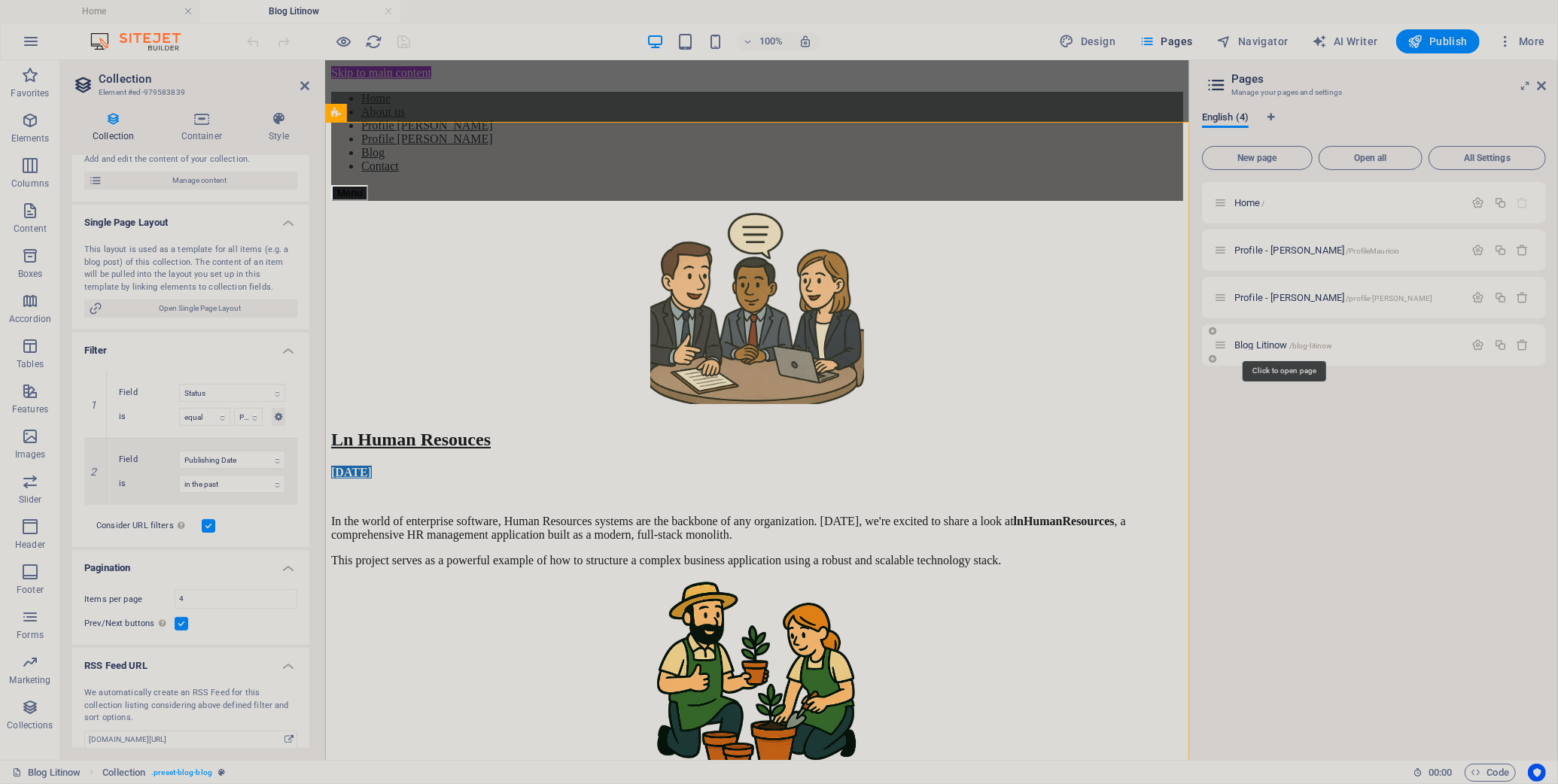
click at [1260, 347] on span "Blog Litinow /blog-litinow" at bounding box center [1283, 345] width 98 height 11
click at [303, 85] on icon at bounding box center [305, 85] width 9 height 12
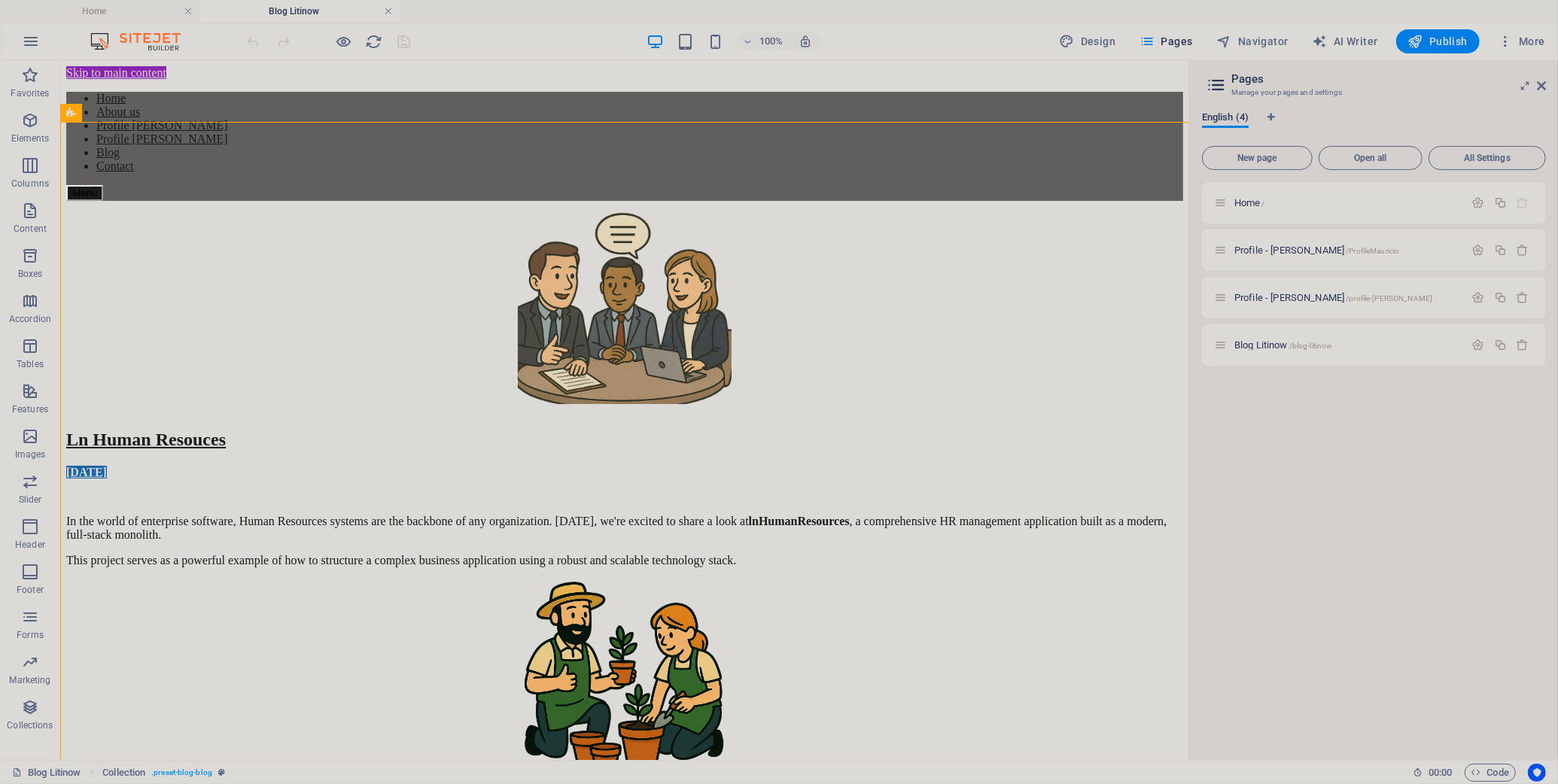
click at [388, 9] on link at bounding box center [388, 12] width 9 height 14
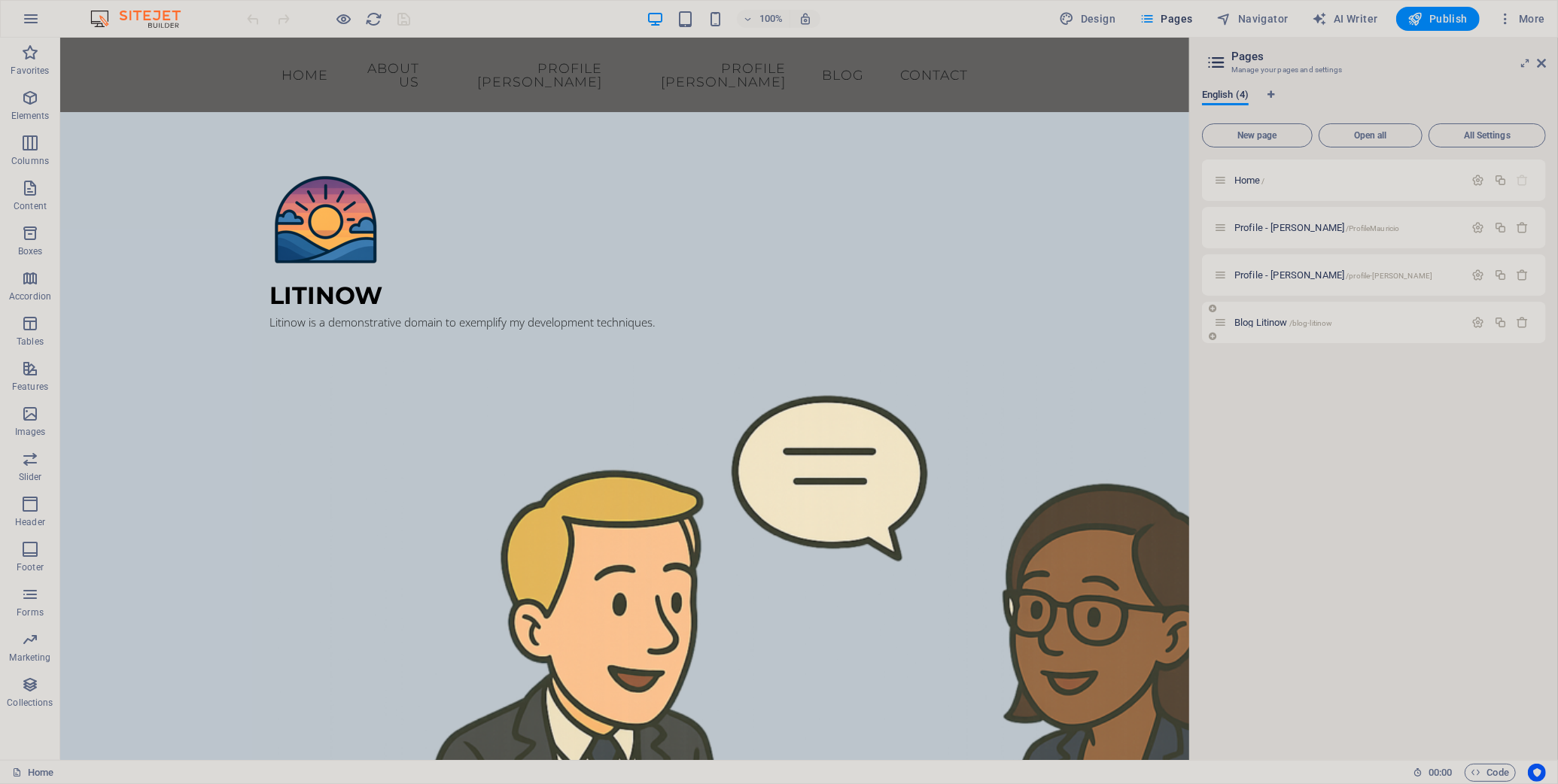
click at [1253, 332] on div "Blog Litinow /blog-litinow" at bounding box center [1374, 322] width 344 height 41
click at [1253, 325] on span "Blog Litinow /blog-litinow" at bounding box center [1283, 322] width 98 height 11
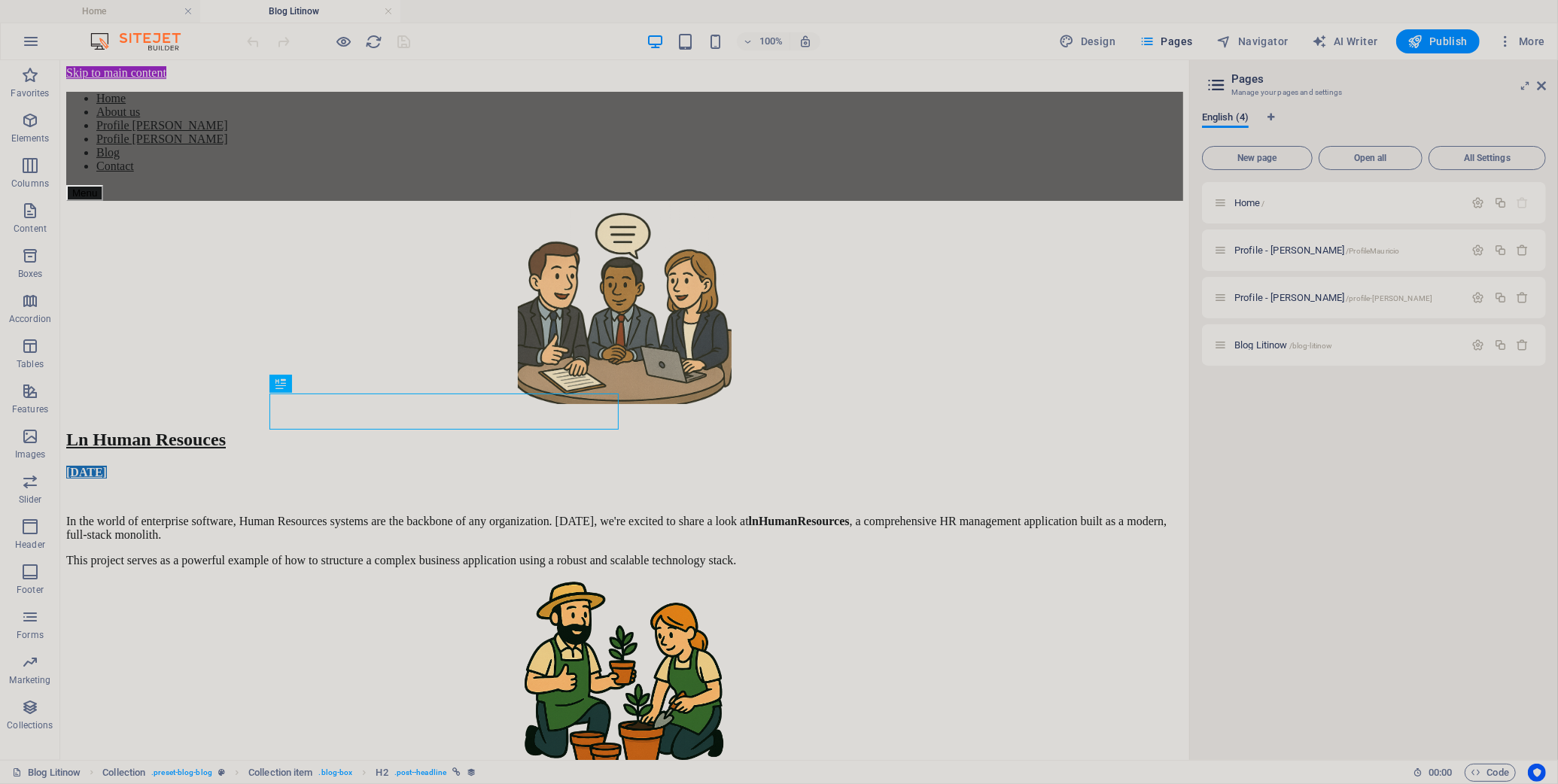
scroll to position [0, 0]
click at [1411, 89] on icon at bounding box center [1541, 85] width 9 height 12
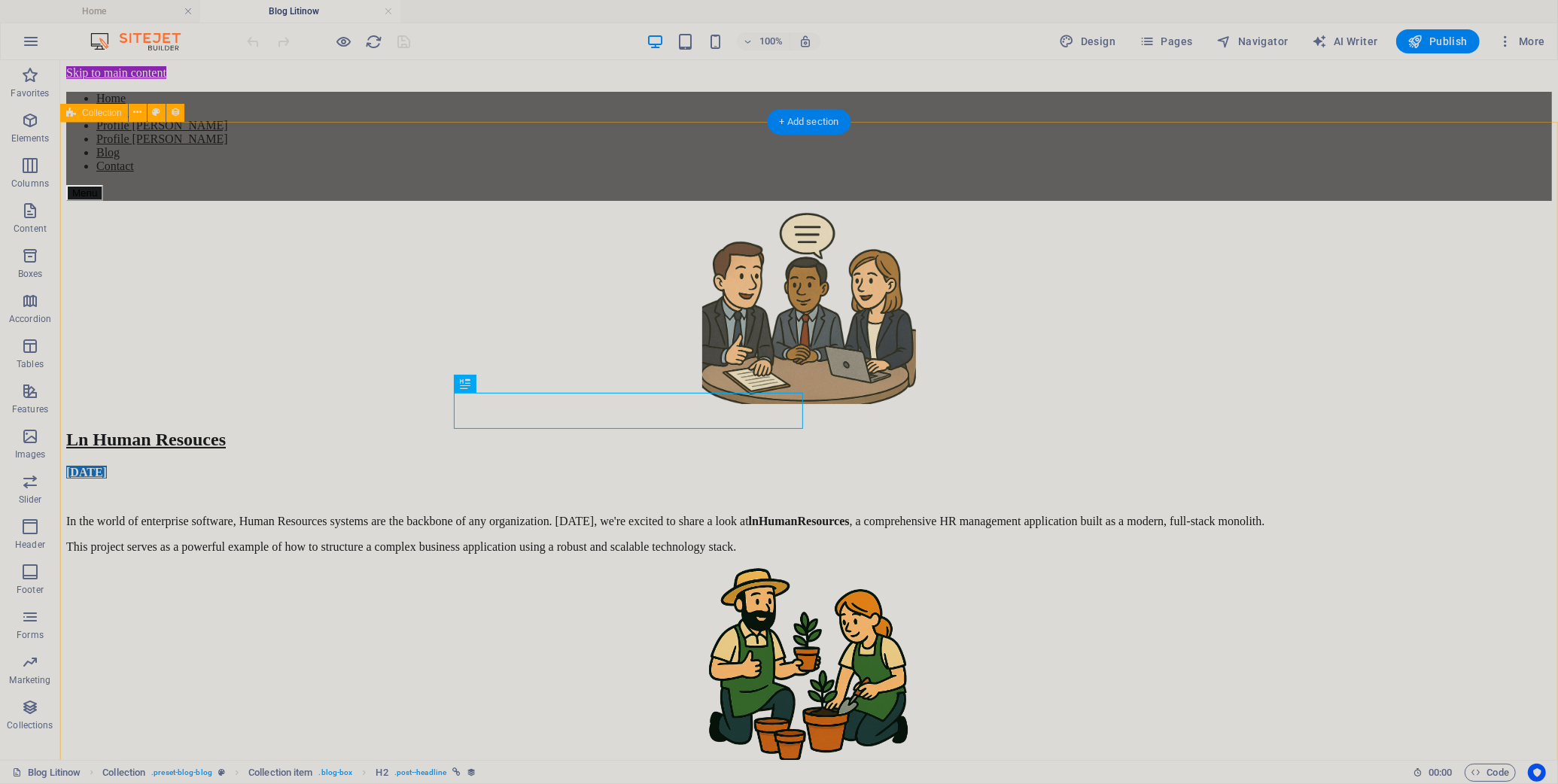
select select "[DOMAIN_NAME]"
select select "columns.status"
select select "columns.publishing_date"
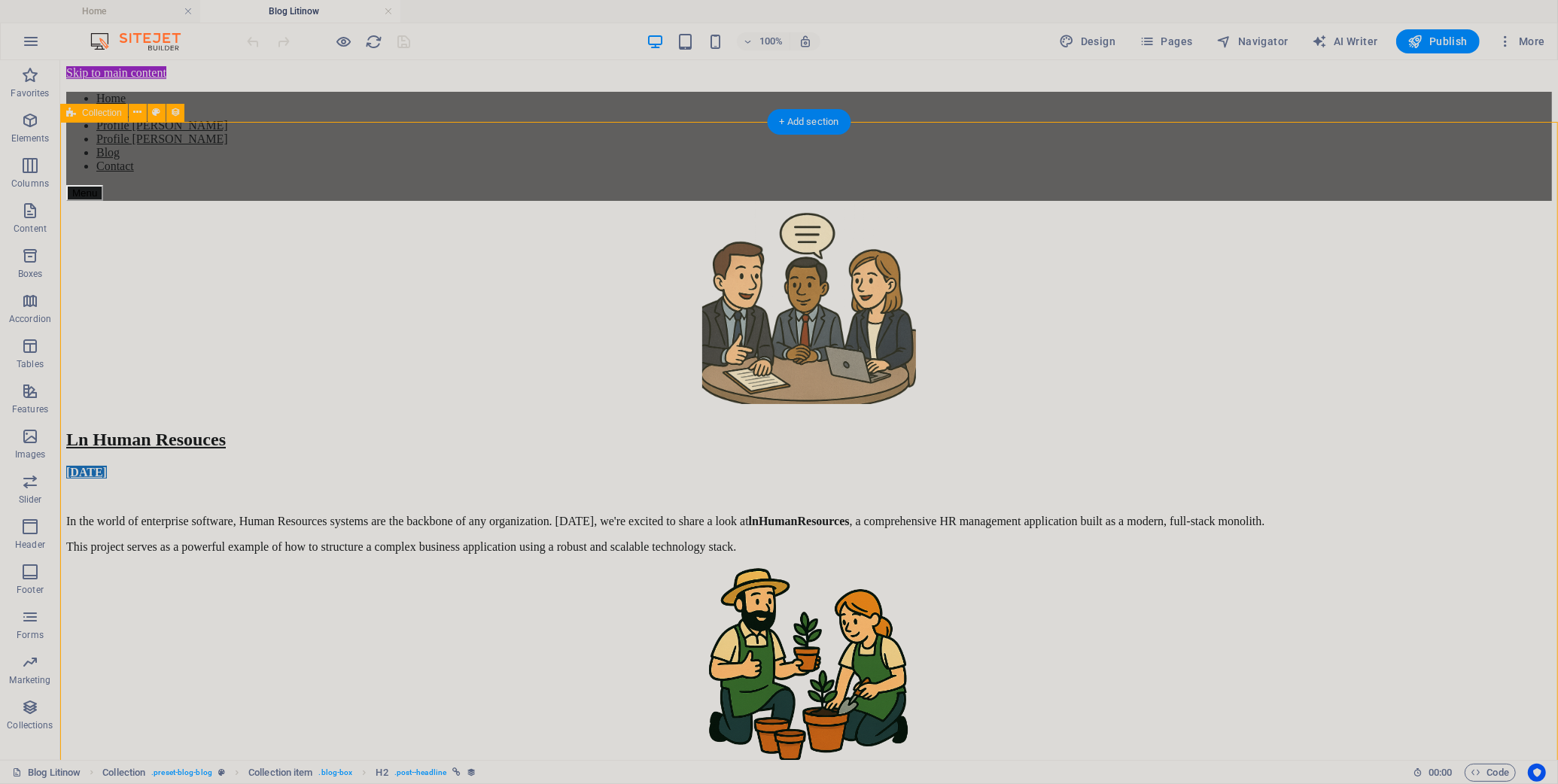
select select "past"
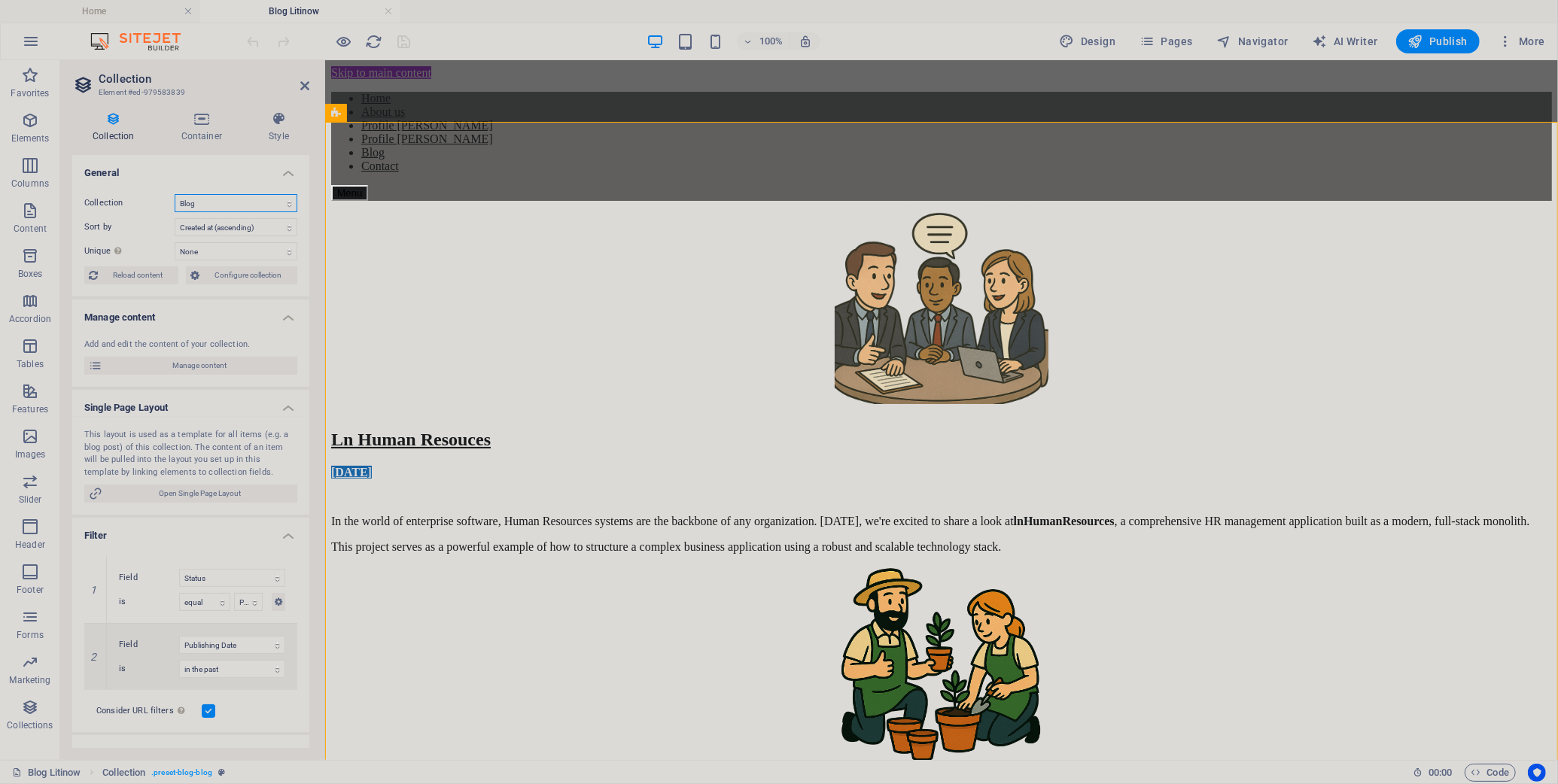
click at [290, 202] on select "Blog" at bounding box center [236, 203] width 123 height 18
click at [237, 273] on span "Configure collection" at bounding box center [248, 275] width 89 height 18
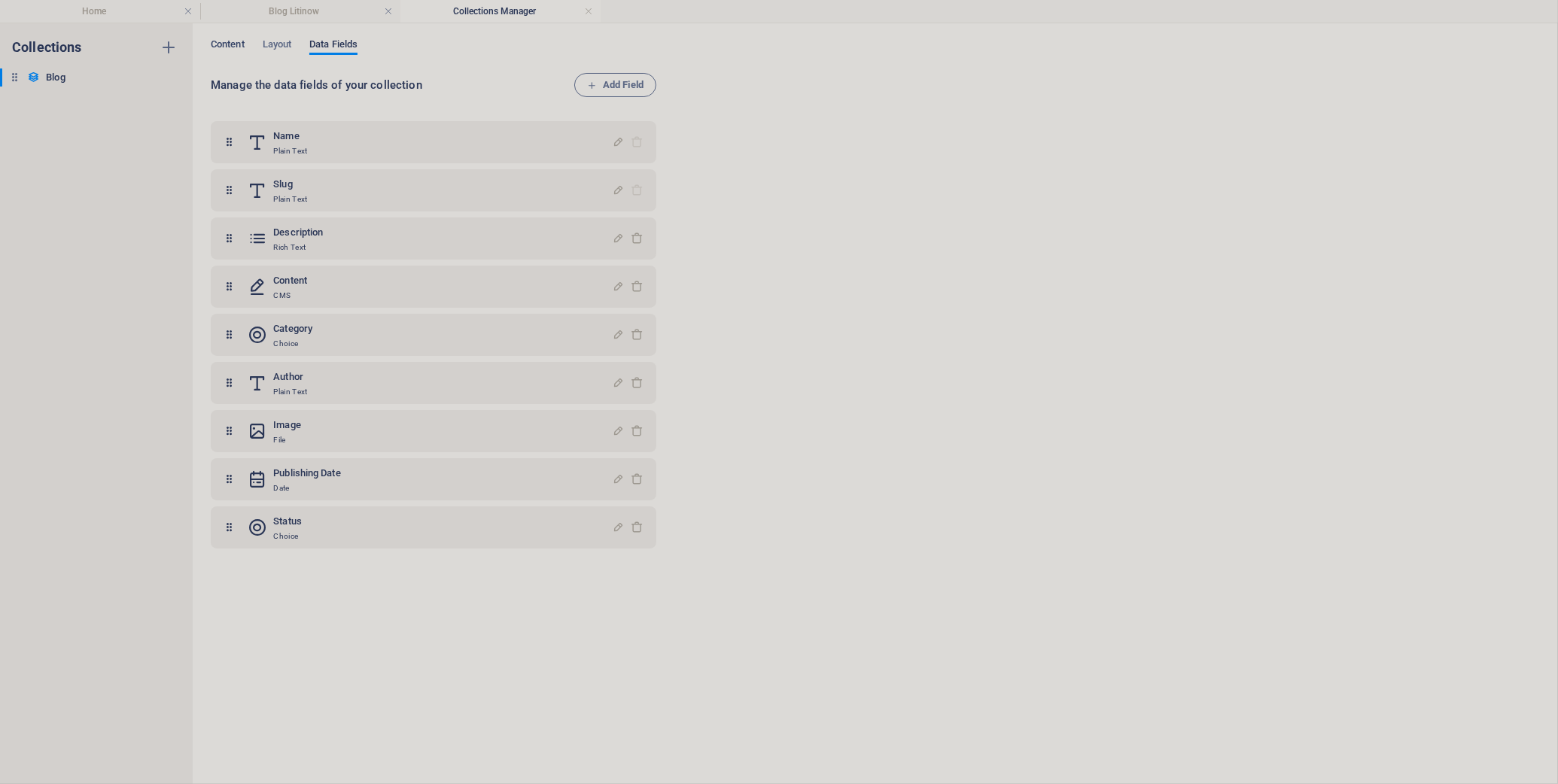
click at [227, 43] on span "Content" at bounding box center [227, 46] width 34 height 21
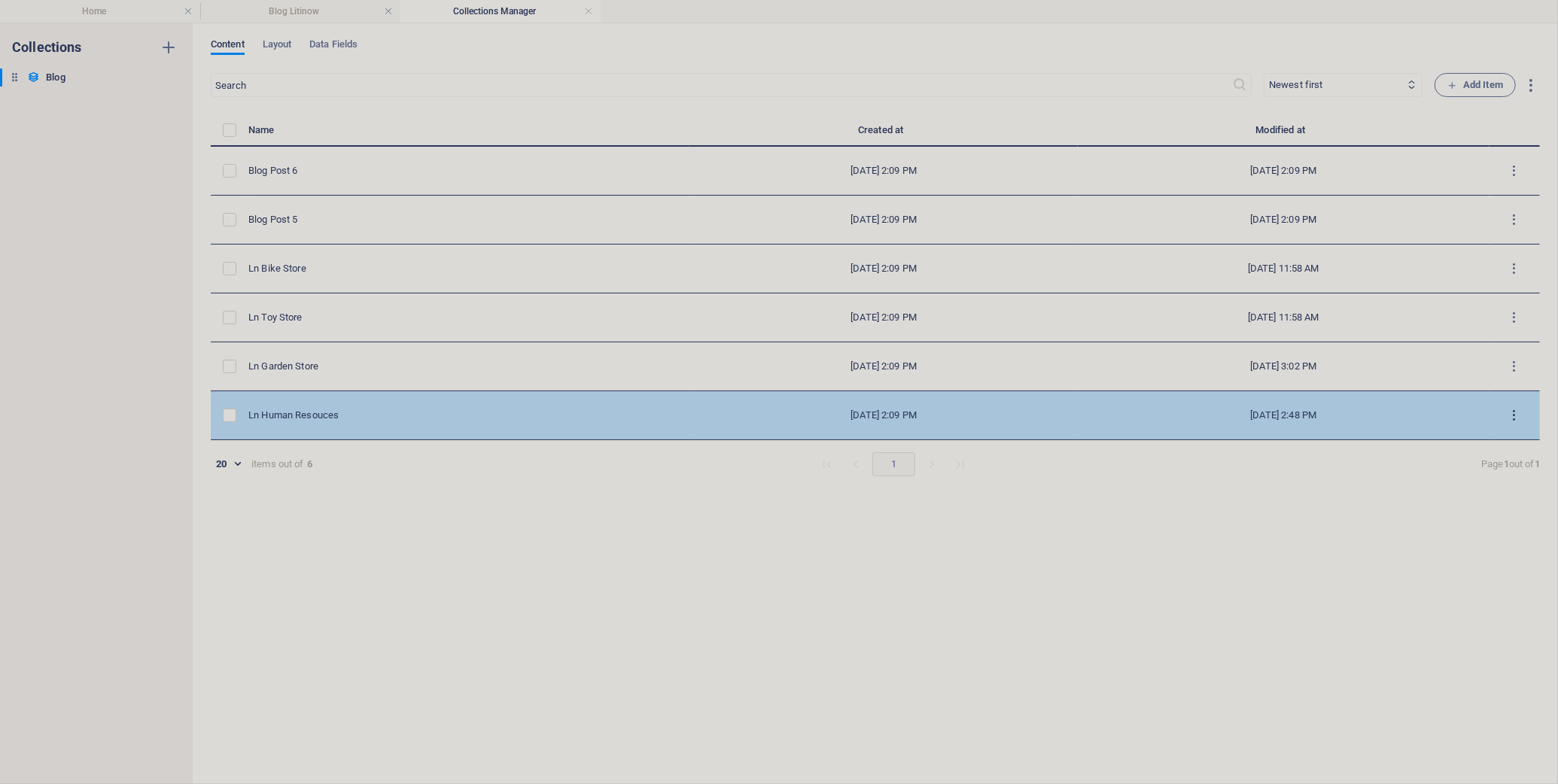
click at [1411, 419] on icon "items list" at bounding box center [1514, 415] width 14 height 14
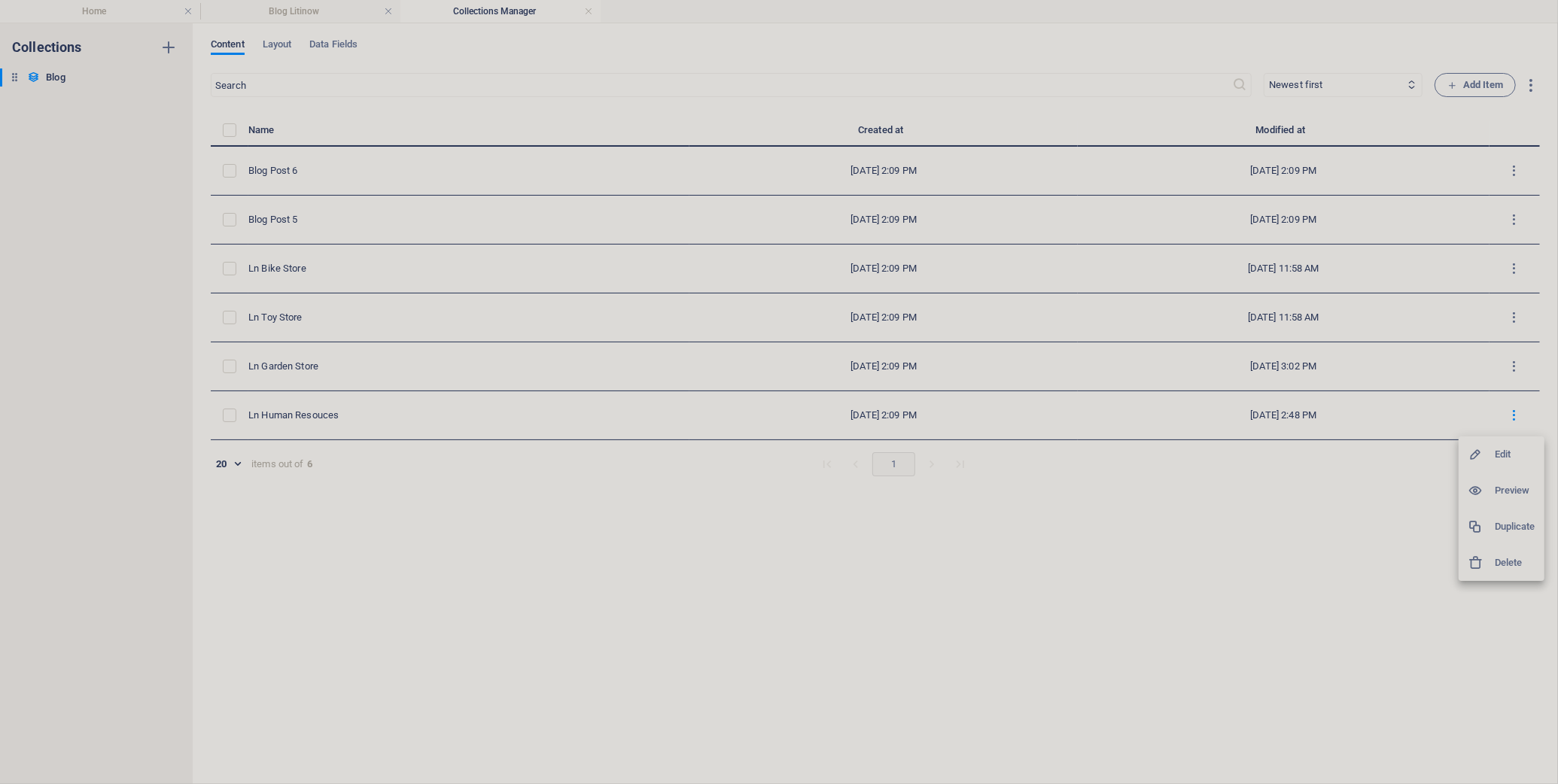
click at [1332, 526] on div at bounding box center [779, 392] width 1558 height 784
click at [1411, 85] on icon "button" at bounding box center [1531, 85] width 17 height 17
click at [1060, 520] on div at bounding box center [779, 392] width 1558 height 784
click at [59, 74] on h6 "Blog" at bounding box center [55, 78] width 19 height 18
click at [123, 101] on div at bounding box center [779, 392] width 1558 height 784
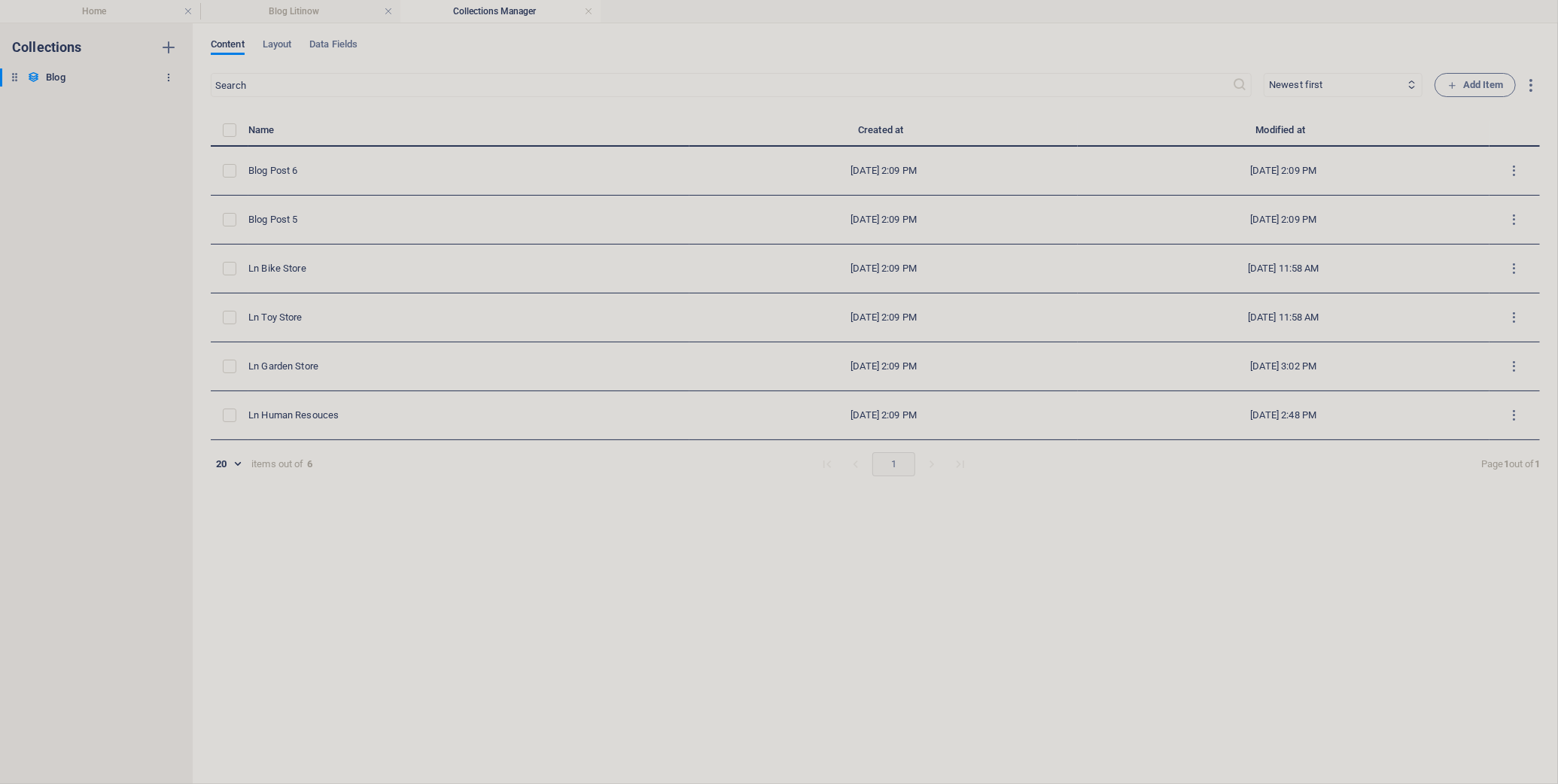
click at [169, 81] on icon "button" at bounding box center [168, 77] width 10 height 10
click at [51, 222] on div at bounding box center [779, 392] width 1558 height 784
click at [581, 6] on h4 "Collections Manager" at bounding box center [500, 11] width 200 height 17
click at [588, 11] on link at bounding box center [588, 12] width 9 height 14
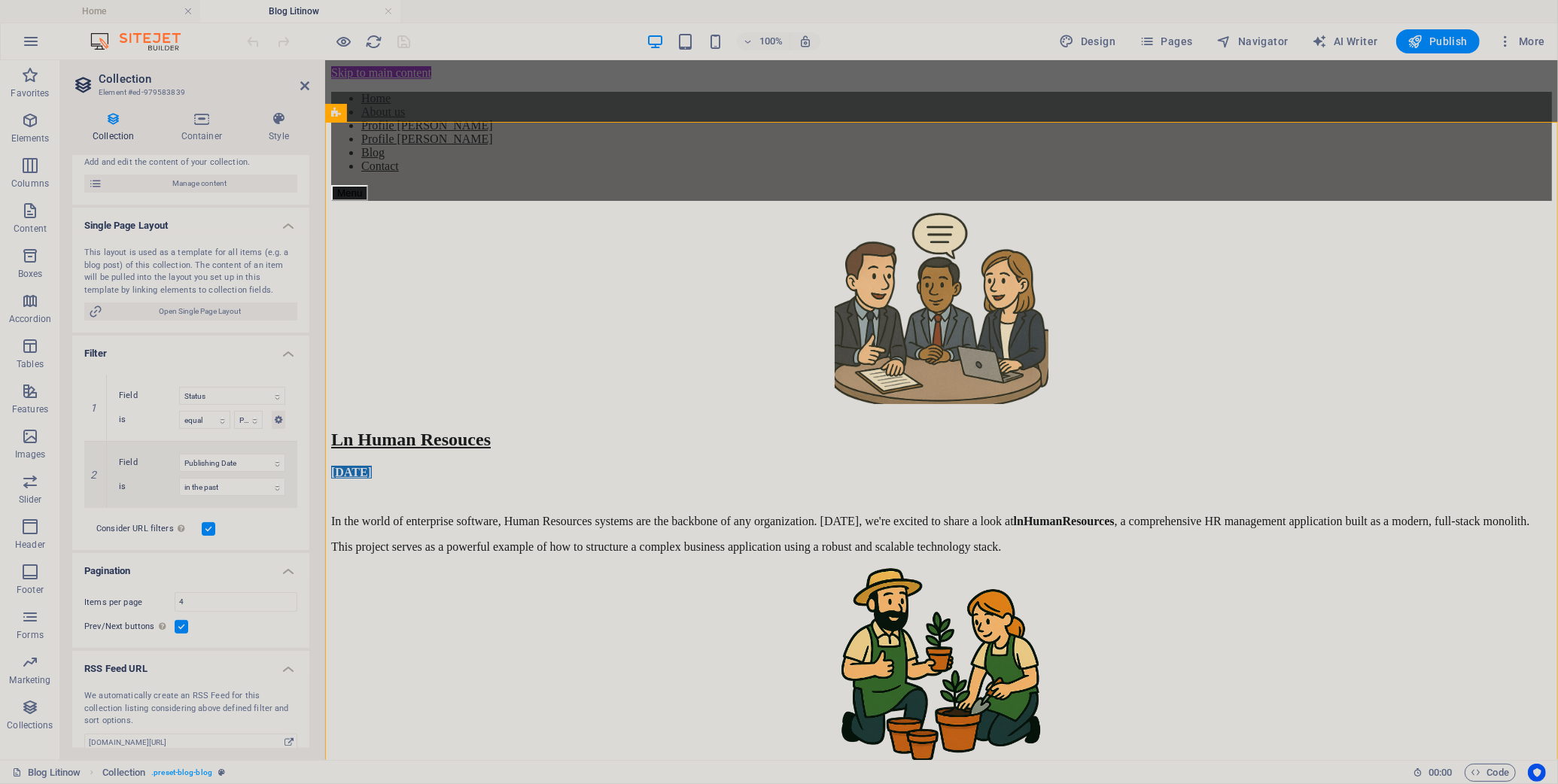
scroll to position [185, 0]
click at [1411, 40] on icon "button" at bounding box center [1505, 41] width 15 height 15
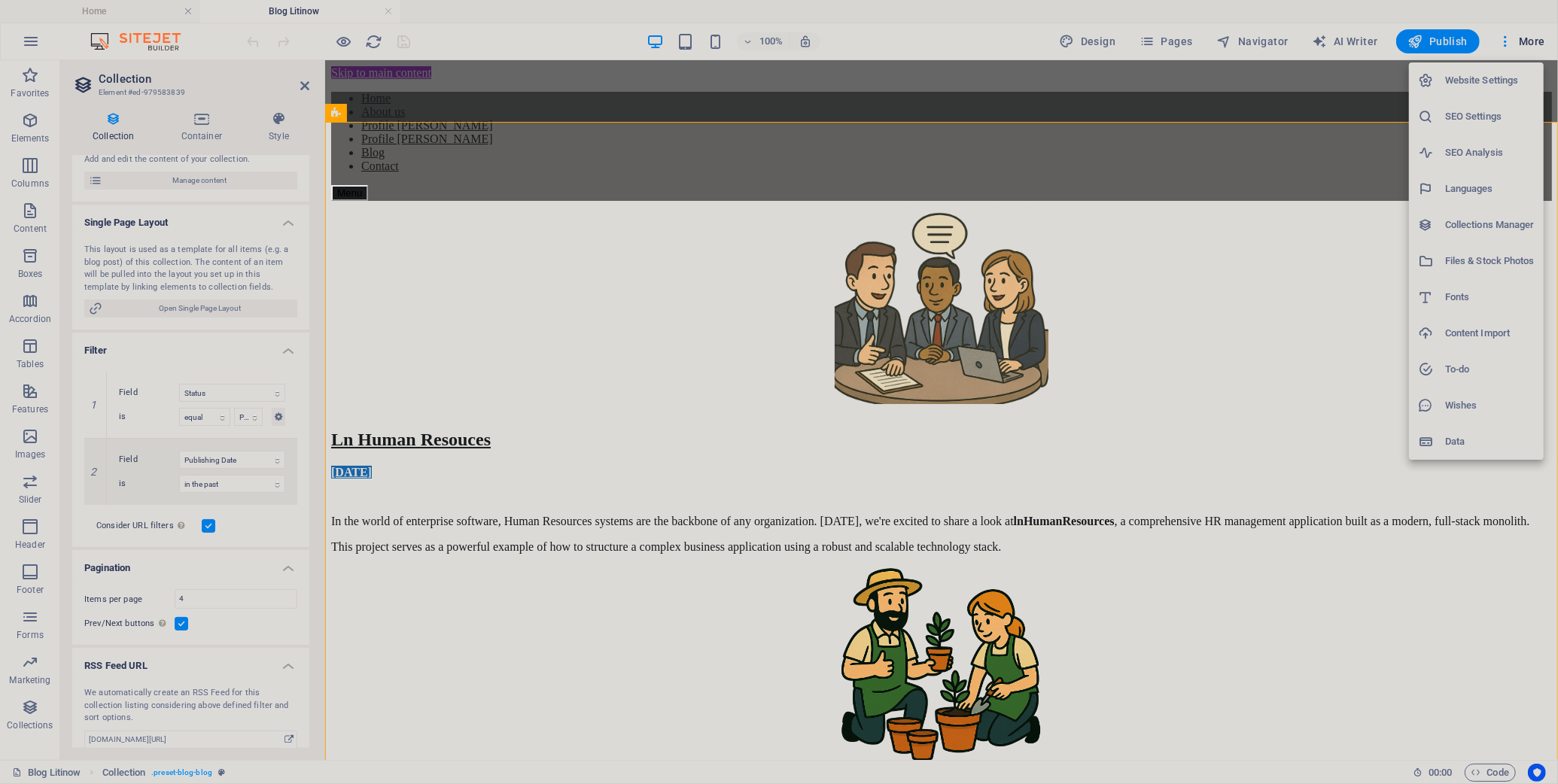
click at [1340, 229] on div at bounding box center [779, 392] width 1558 height 784
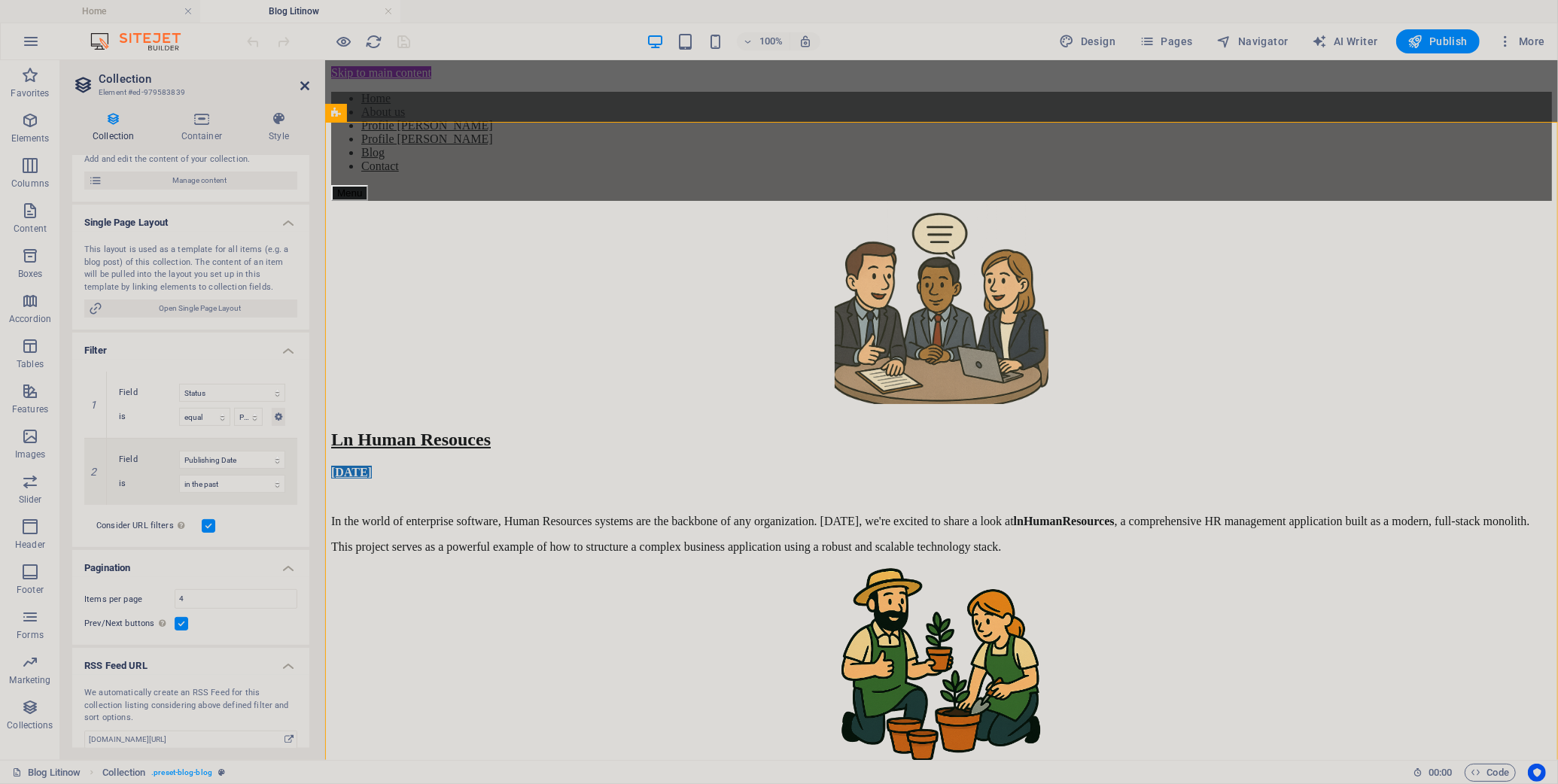
click at [303, 85] on icon at bounding box center [305, 85] width 9 height 12
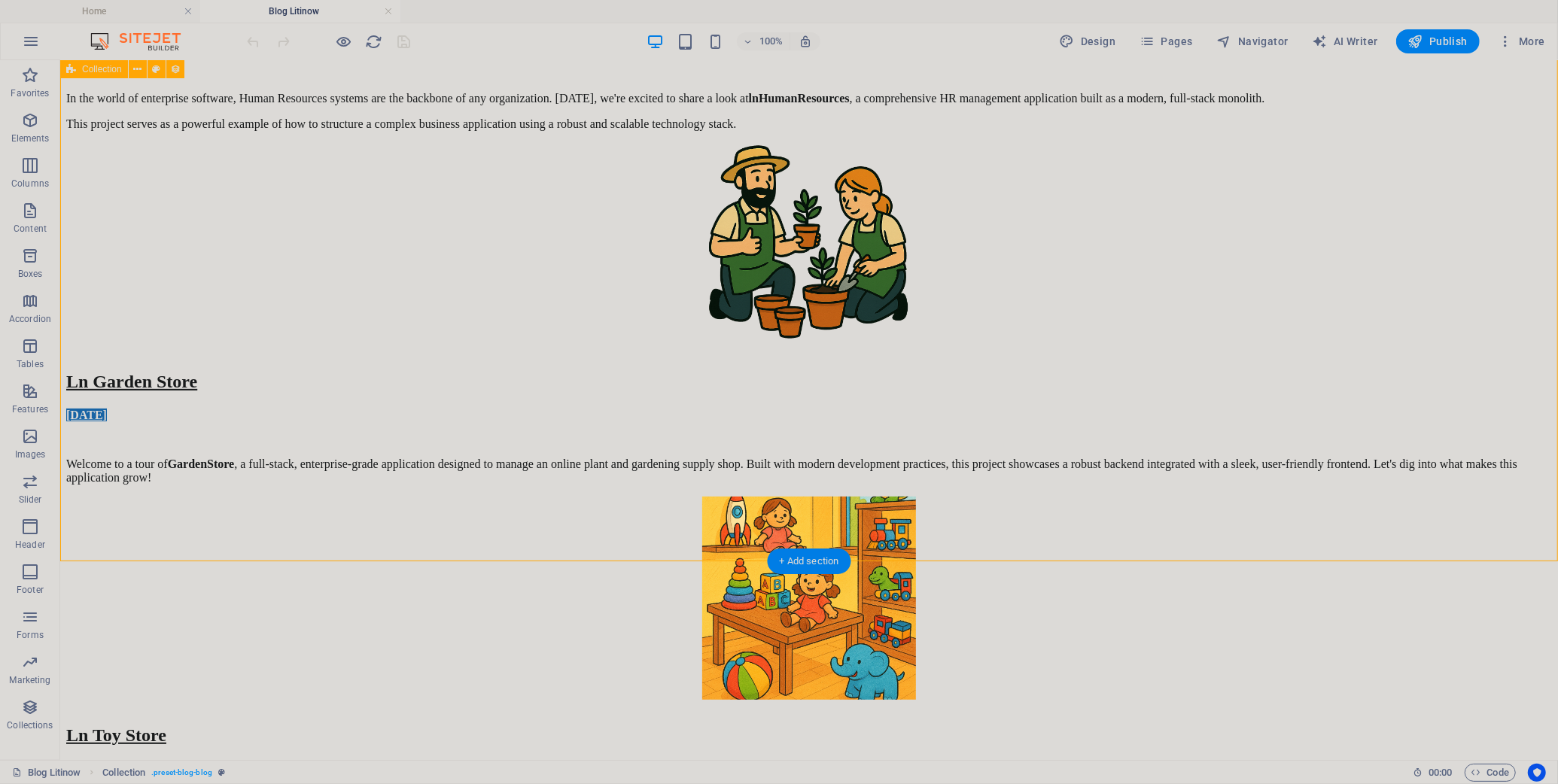
scroll to position [0, 0]
